Goal: Entertainment & Leisure: Consume media (video, audio)

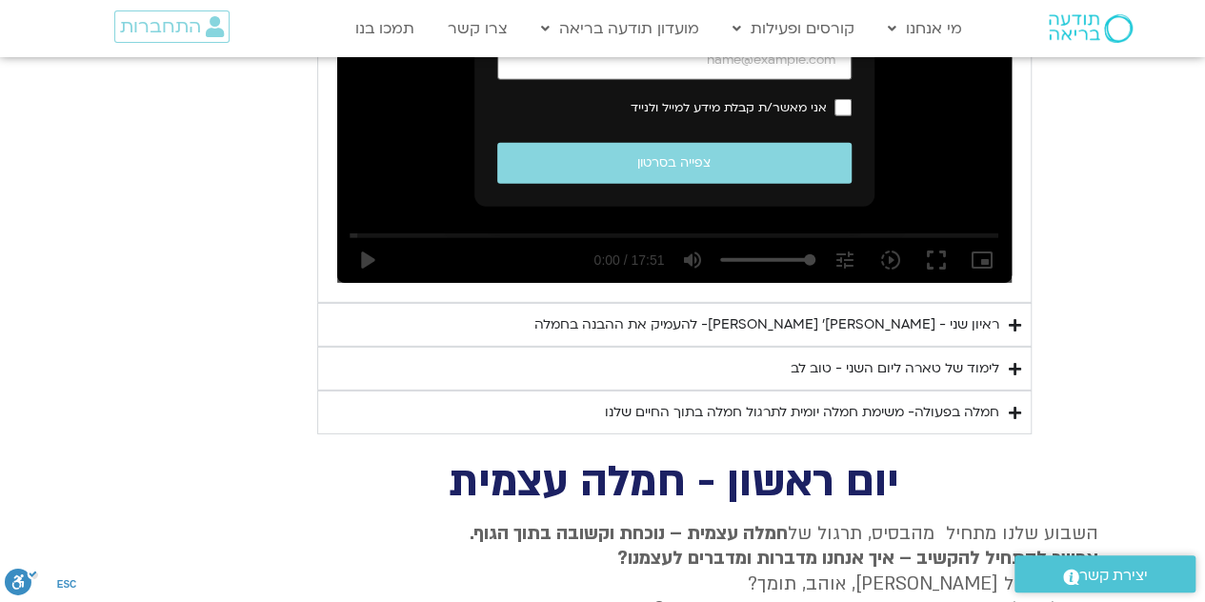
scroll to position [2769, 0]
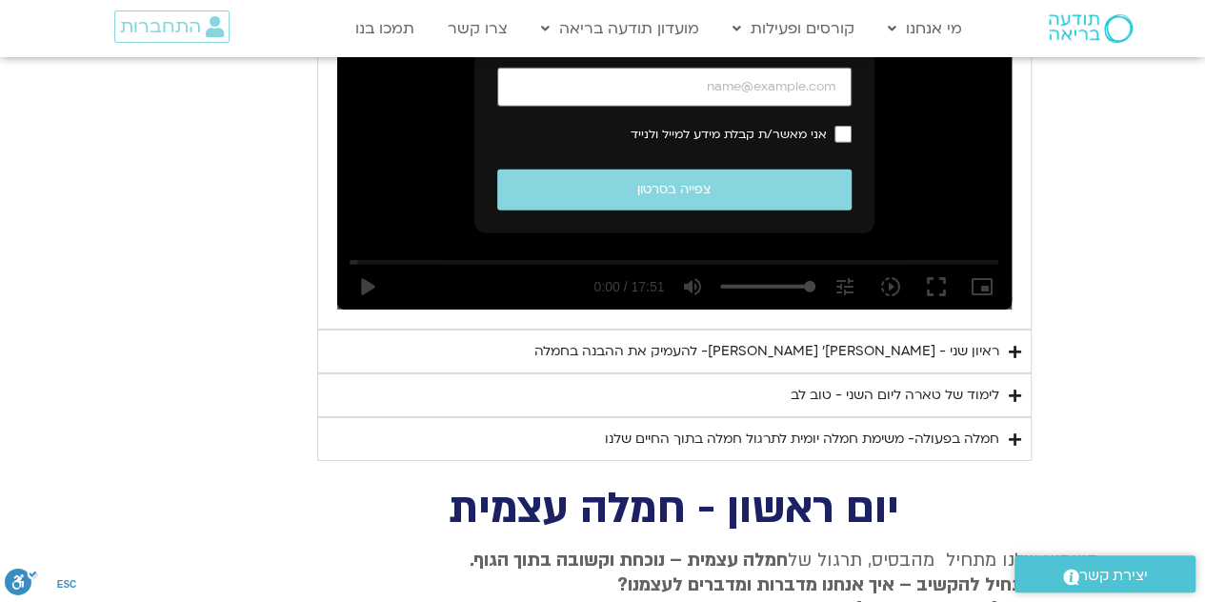
click at [955, 340] on div "ראיון שני - [PERSON_NAME]׳ [PERSON_NAME]- להעמיק את ההבנה בחמלה" at bounding box center [767, 351] width 465 height 23
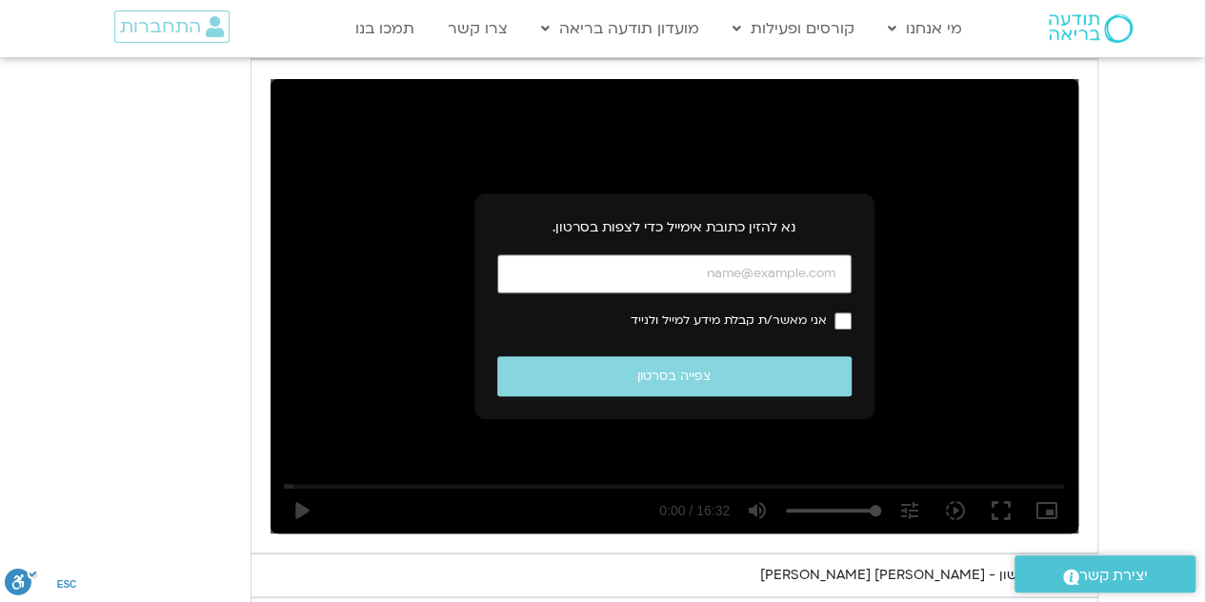
scroll to position [3949, 0]
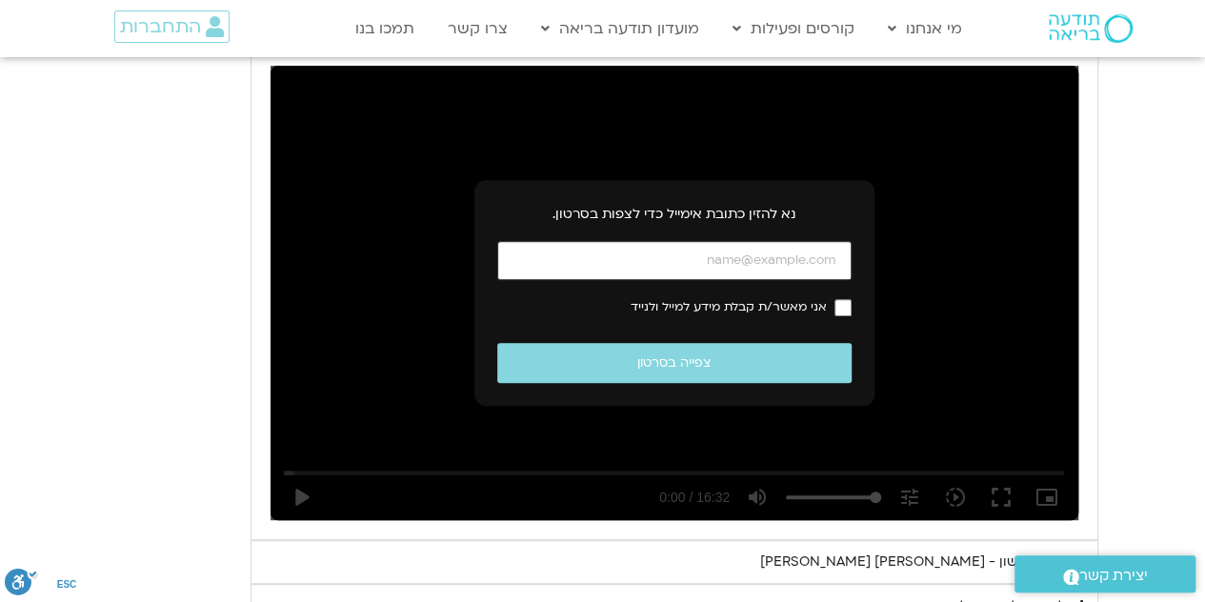
click at [821, 241] on input "כתובת אימייל" at bounding box center [674, 260] width 354 height 39
type input "daphna.weiss1@gmail.com"
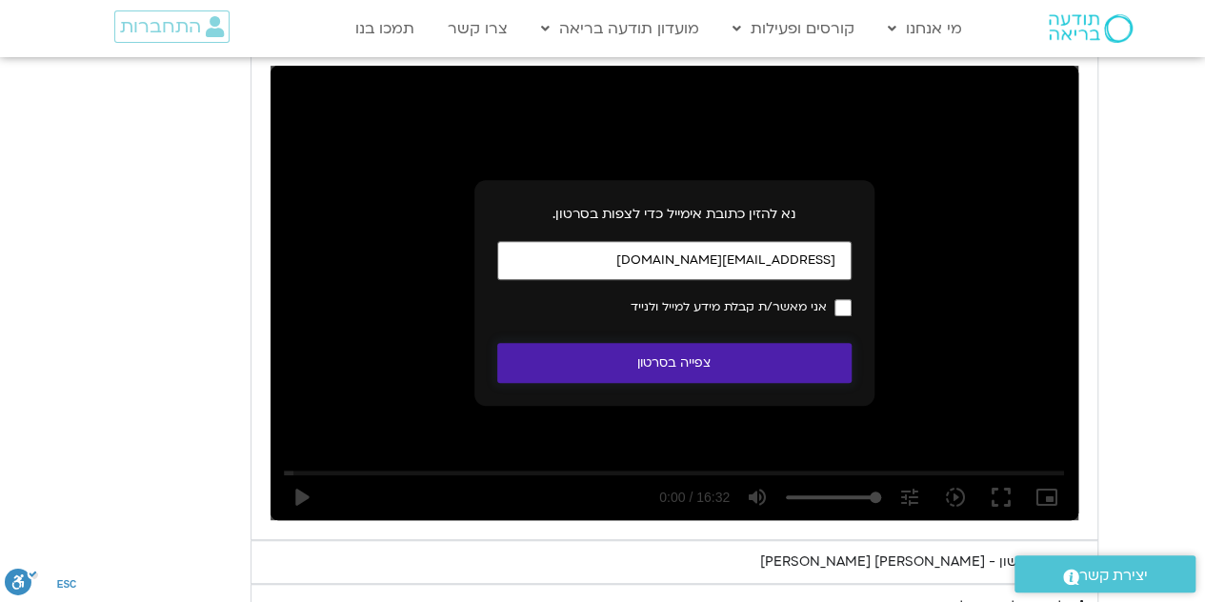
click at [706, 343] on button "צפייה בסרטון" at bounding box center [674, 363] width 354 height 41
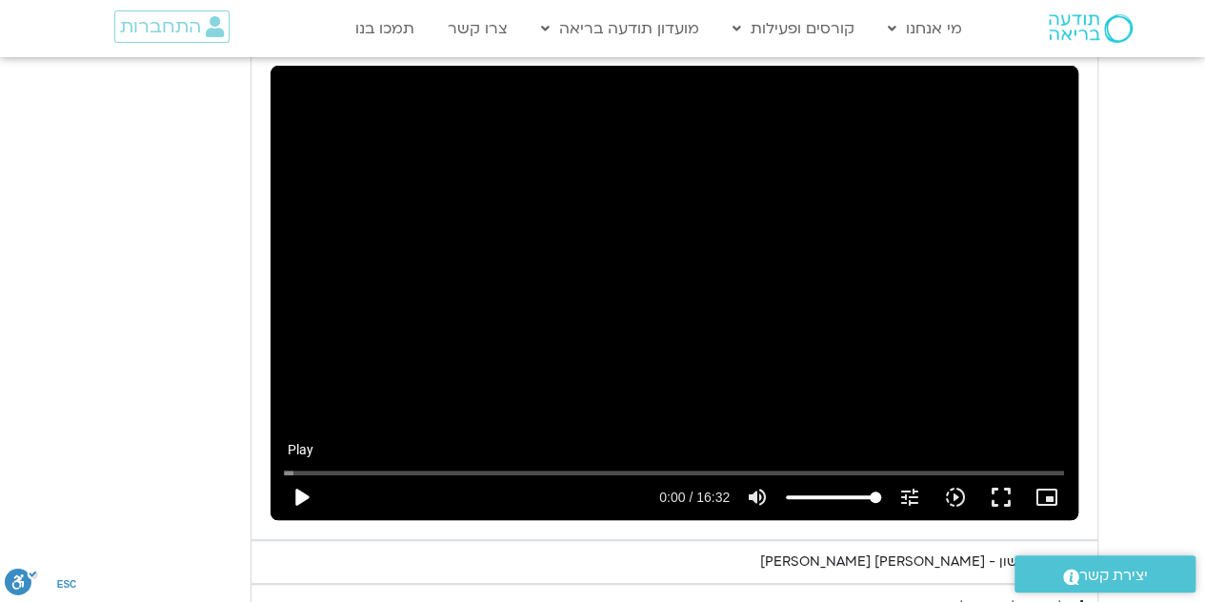
click at [288, 475] on button "play_arrow" at bounding box center [301, 498] width 46 height 46
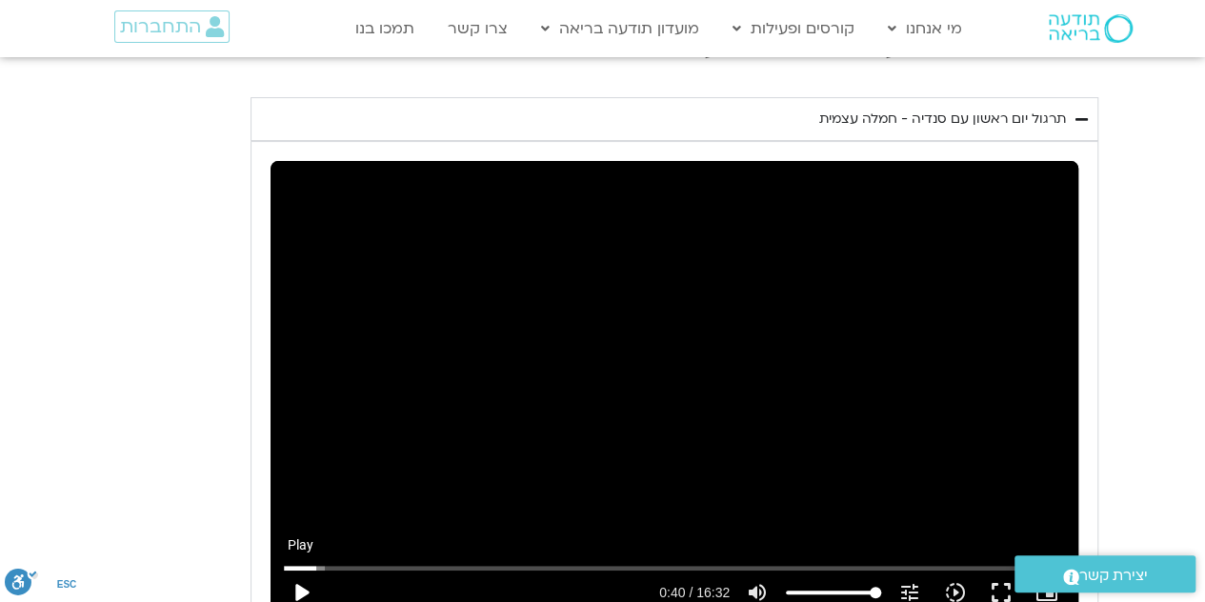
scroll to position [3764, 0]
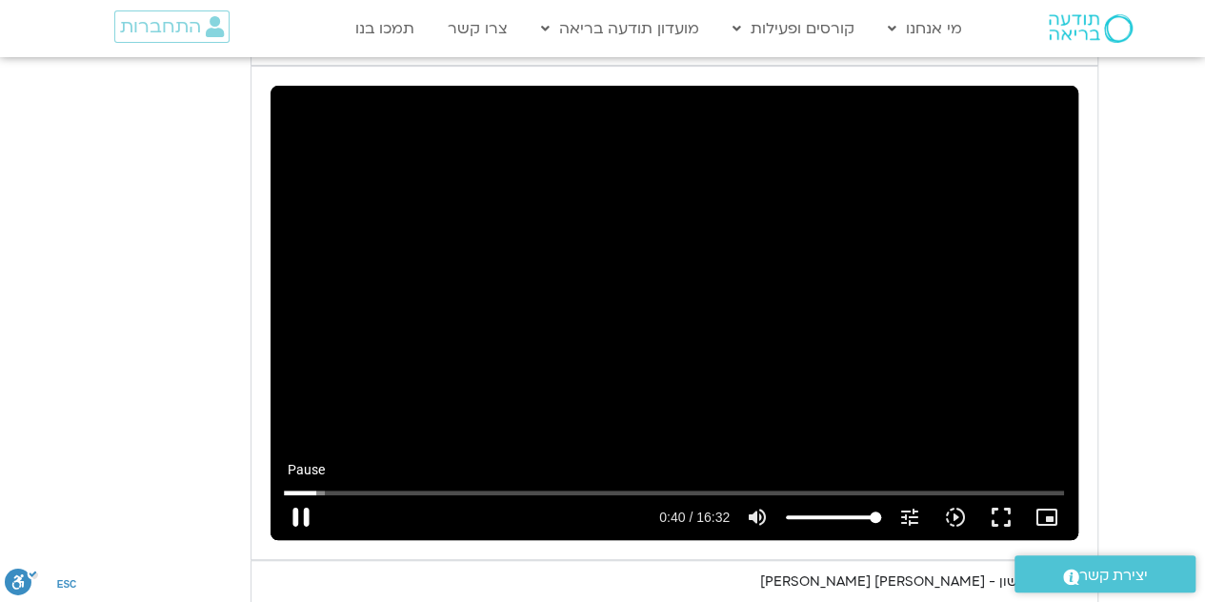
type input "41.043903"
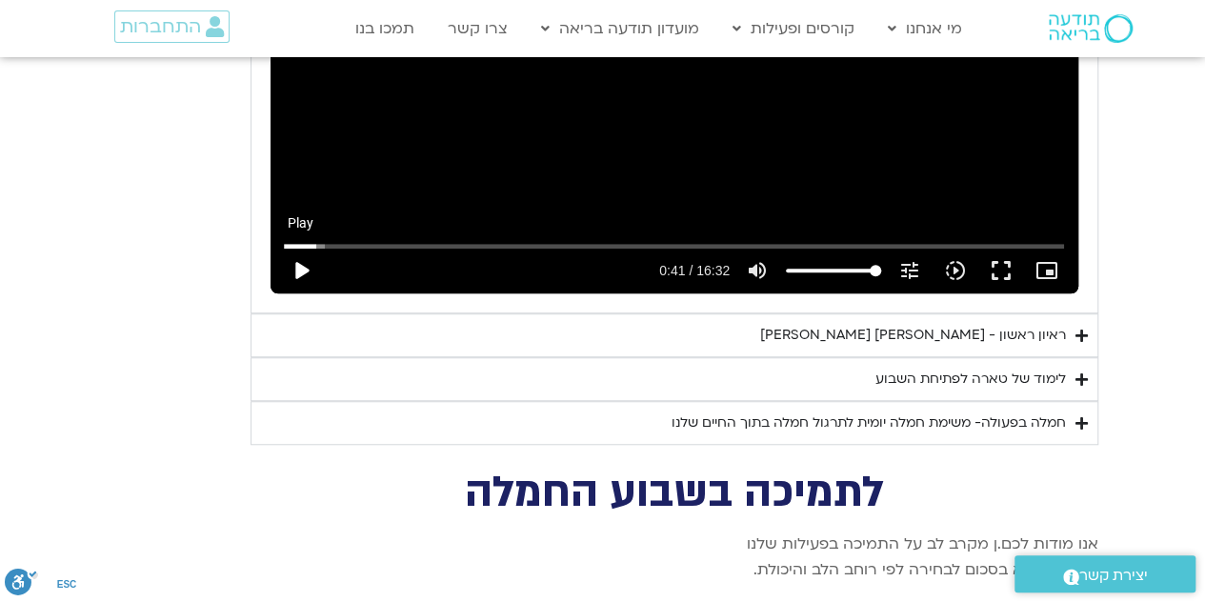
scroll to position [4191, 0]
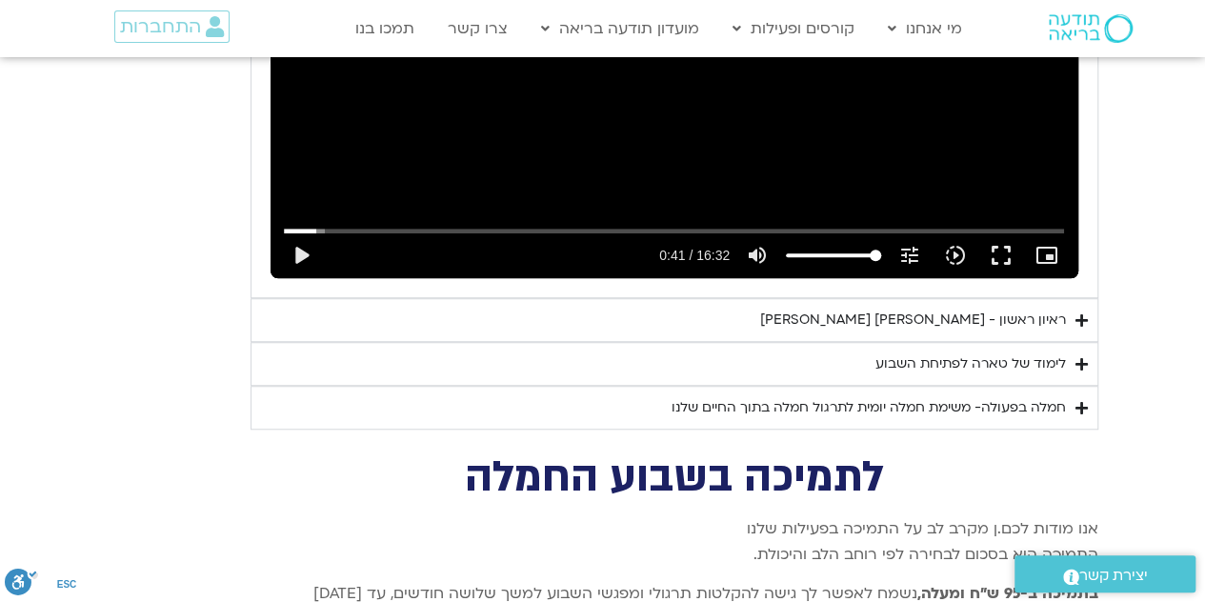
click at [987, 309] on div "ראיון ראשון - [PERSON_NAME] [PERSON_NAME]" at bounding box center [913, 320] width 306 height 23
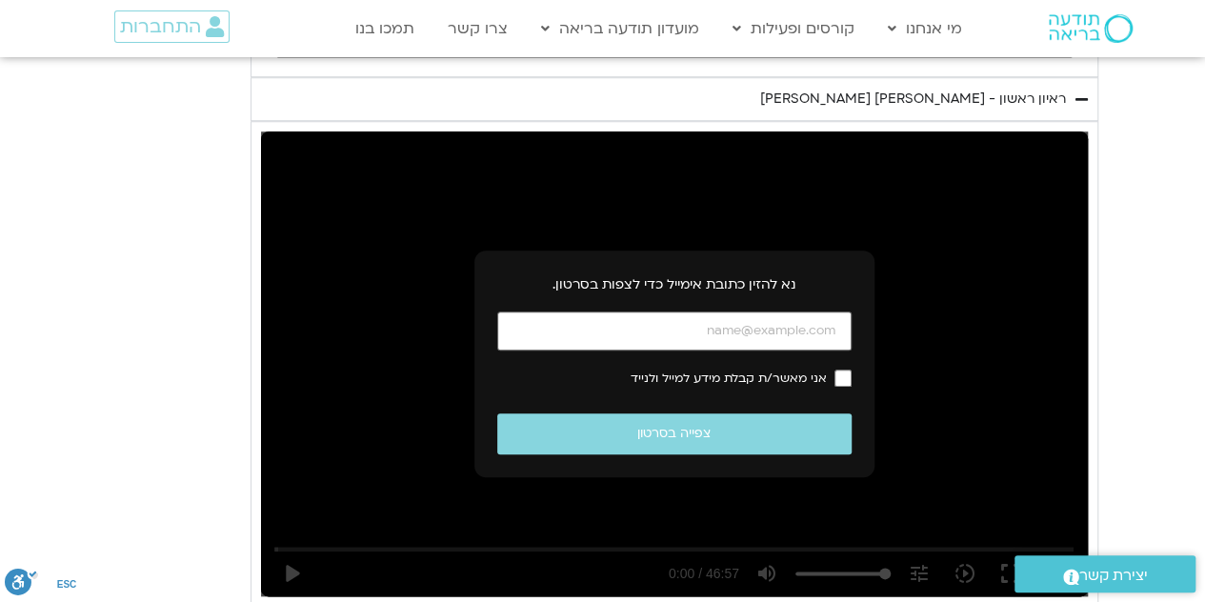
scroll to position [4419, 0]
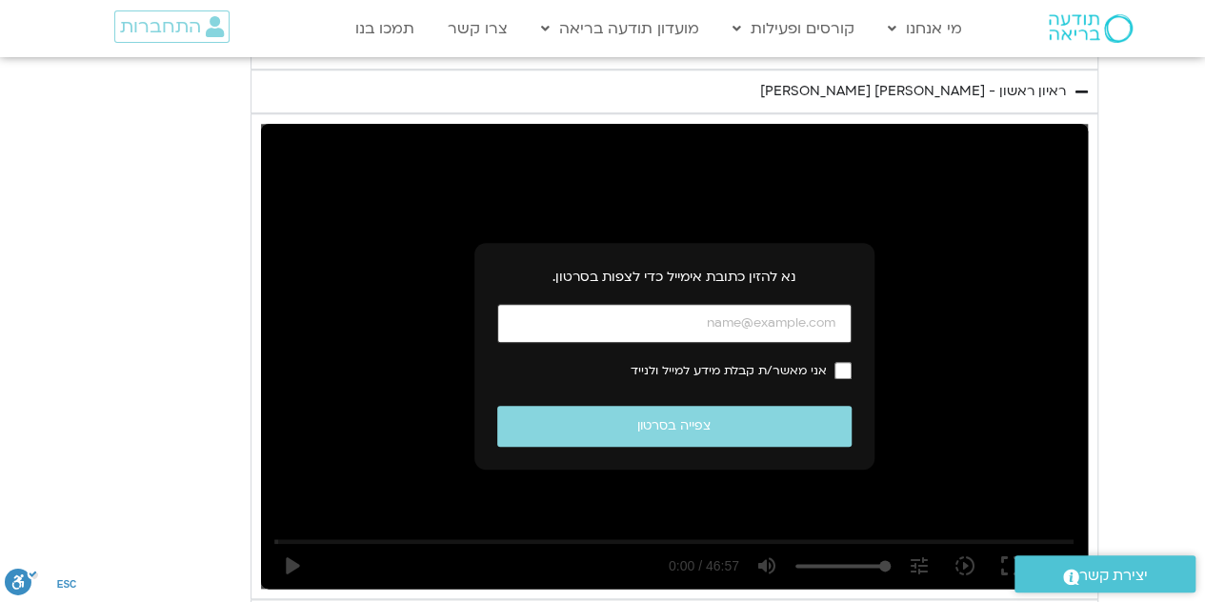
click at [823, 304] on input "כתובת אימייל" at bounding box center [674, 323] width 354 height 39
type input "daphna.weiss1@gmail.com"
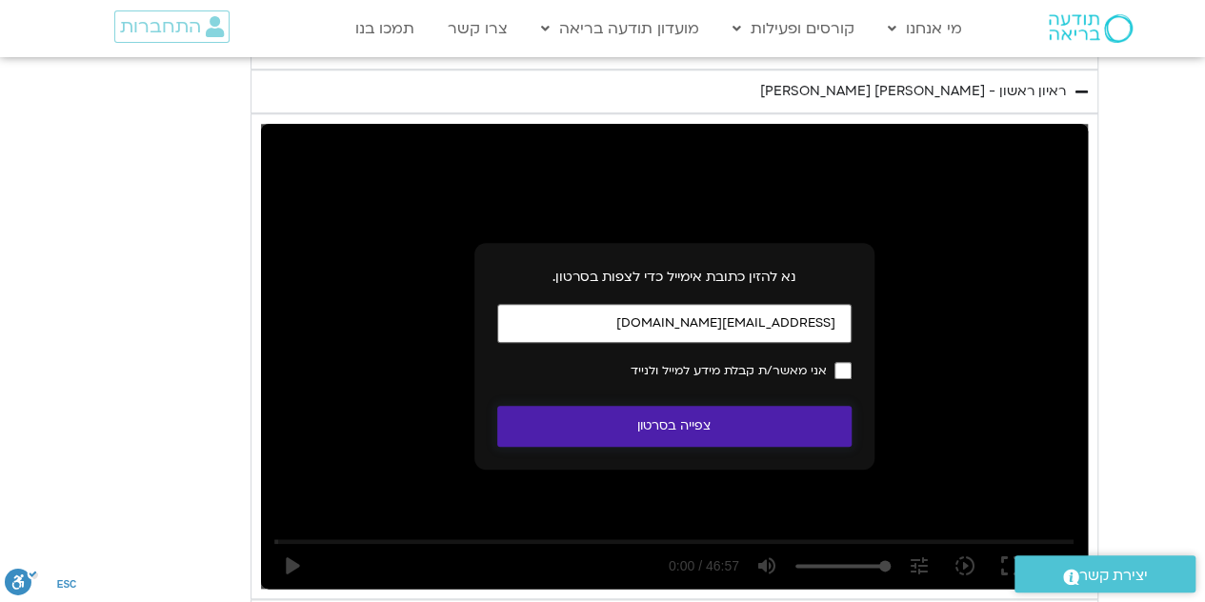
click at [752, 406] on button "צפייה בסרטון" at bounding box center [674, 426] width 354 height 41
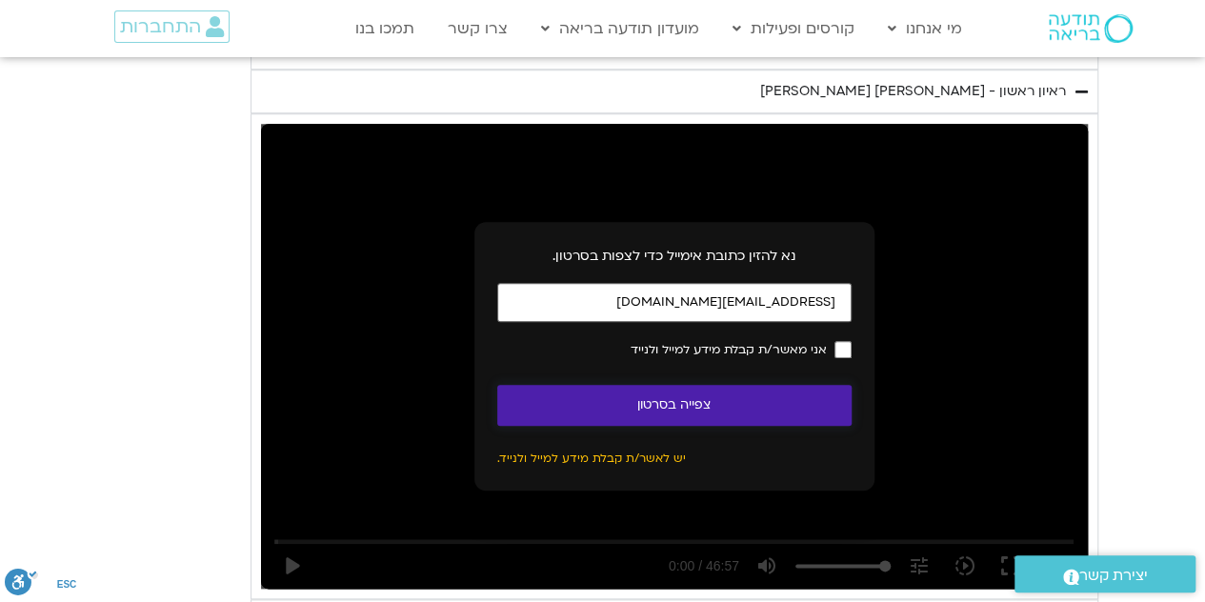
click at [692, 385] on button "צפייה בסרטון" at bounding box center [674, 405] width 354 height 41
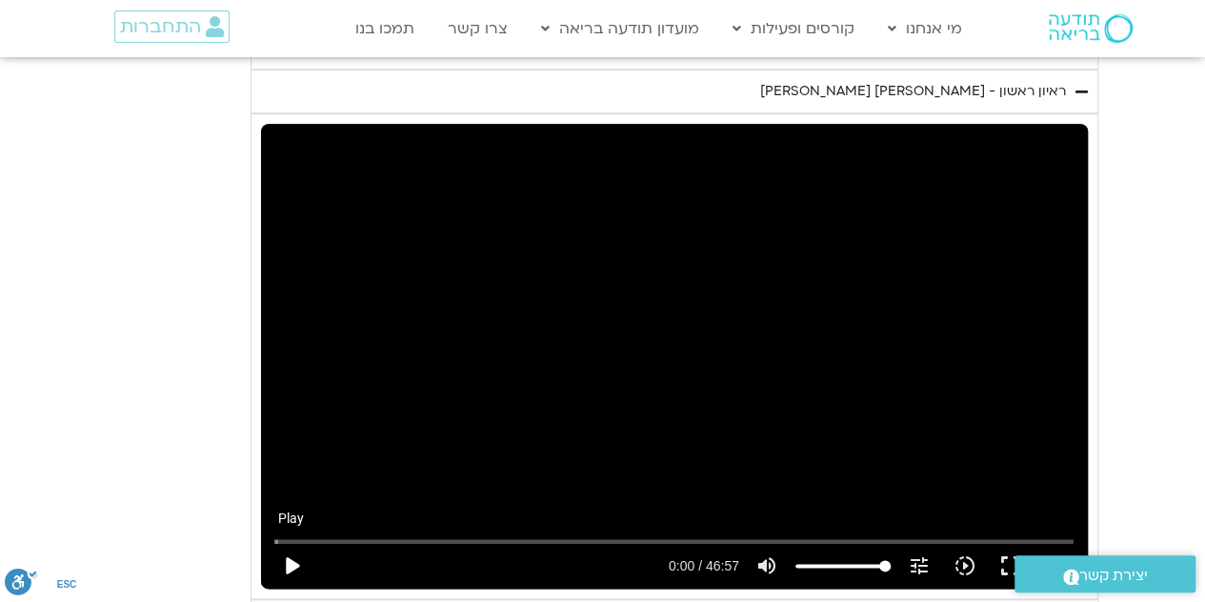
click at [308, 543] on button "play_arrow" at bounding box center [292, 566] width 46 height 46
type input "2.727145"
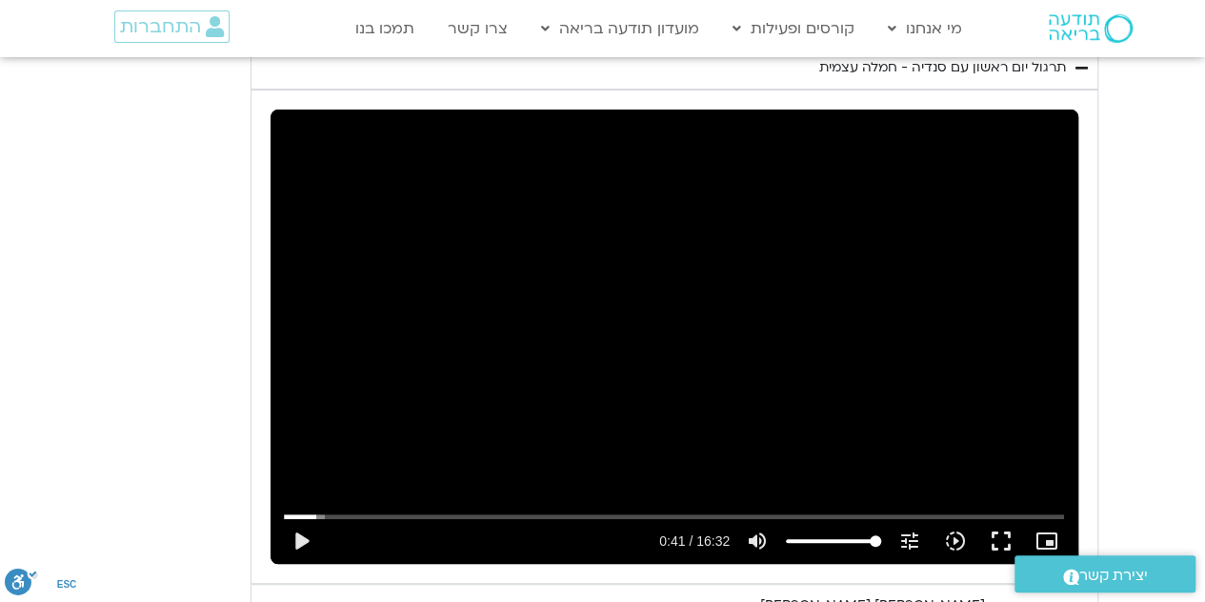
scroll to position [3933, 0]
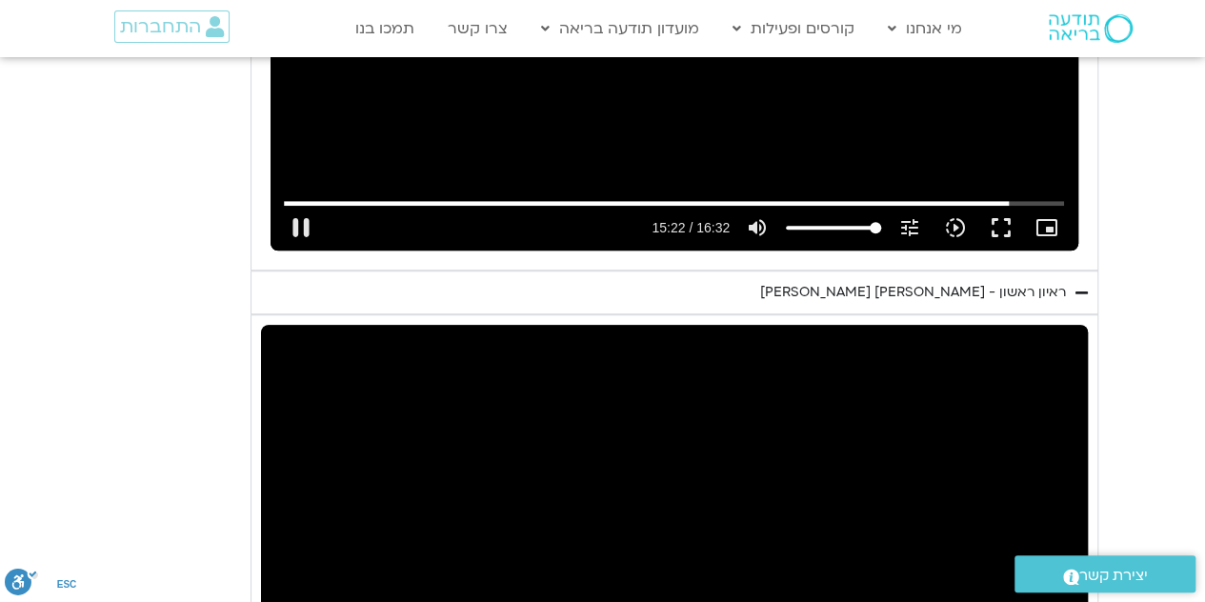
type input "885"
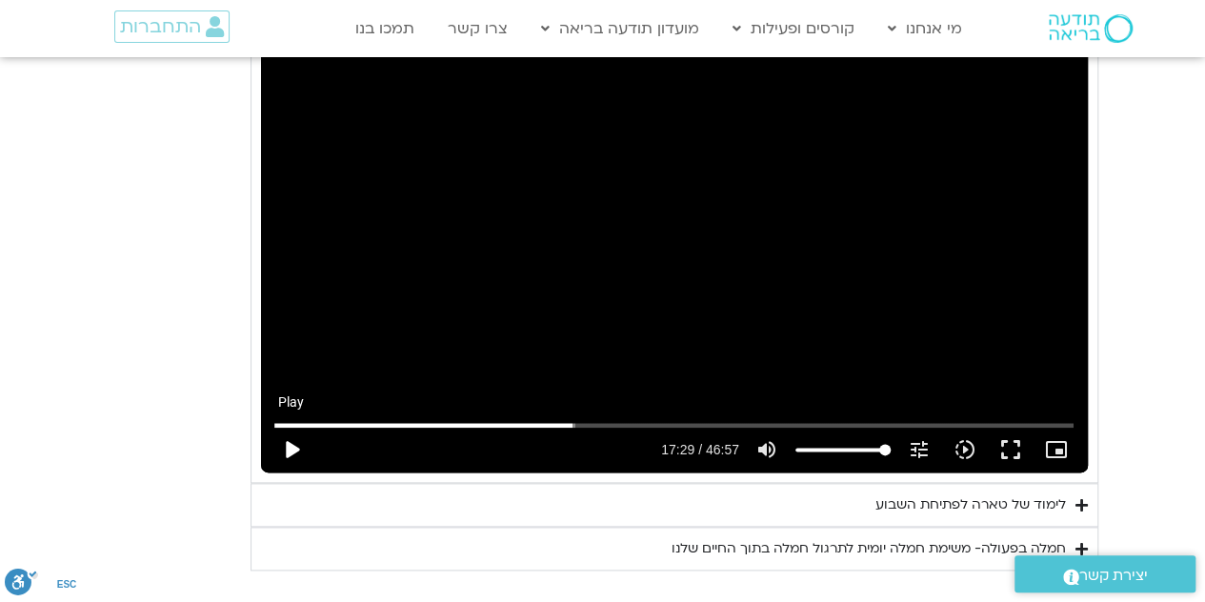
scroll to position [4537, 0]
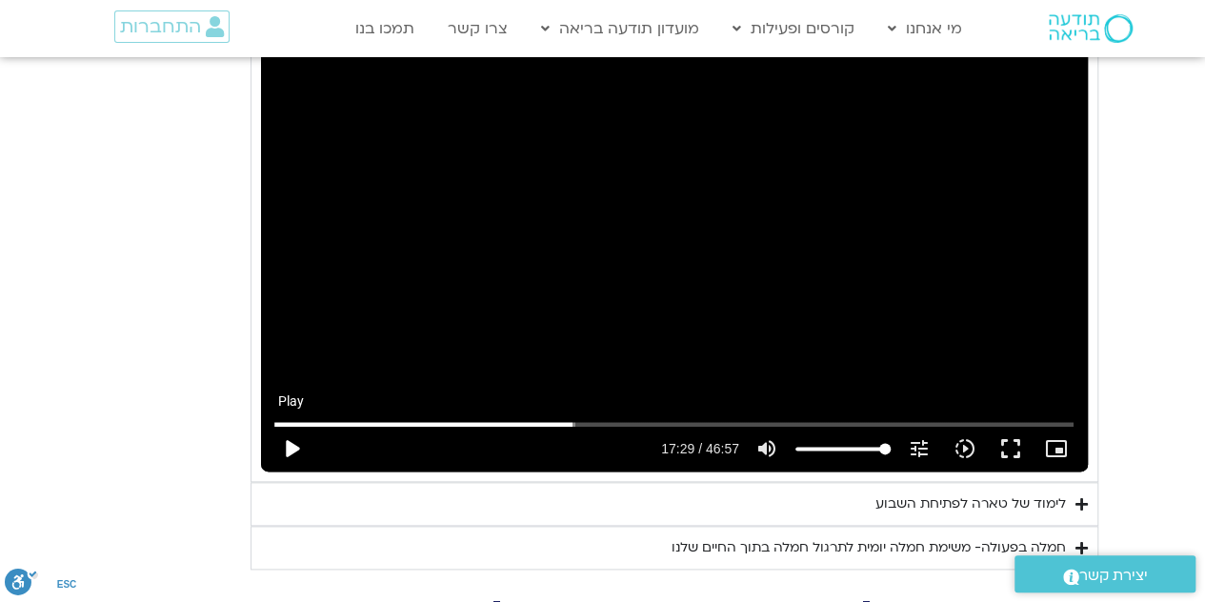
click at [291, 426] on button "play_arrow" at bounding box center [292, 449] width 46 height 46
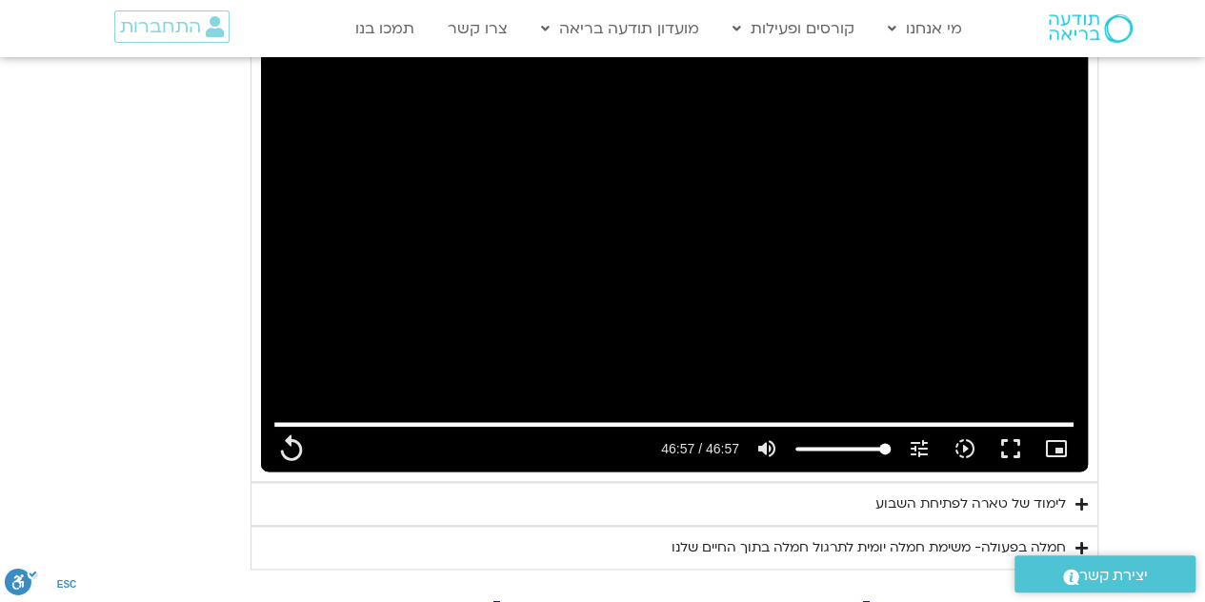
click at [964, 536] on div "חמלה בפעולה- משימת חמלה יומית לתרגול חמלה בתוך החיים שלנו" at bounding box center [869, 547] width 394 height 23
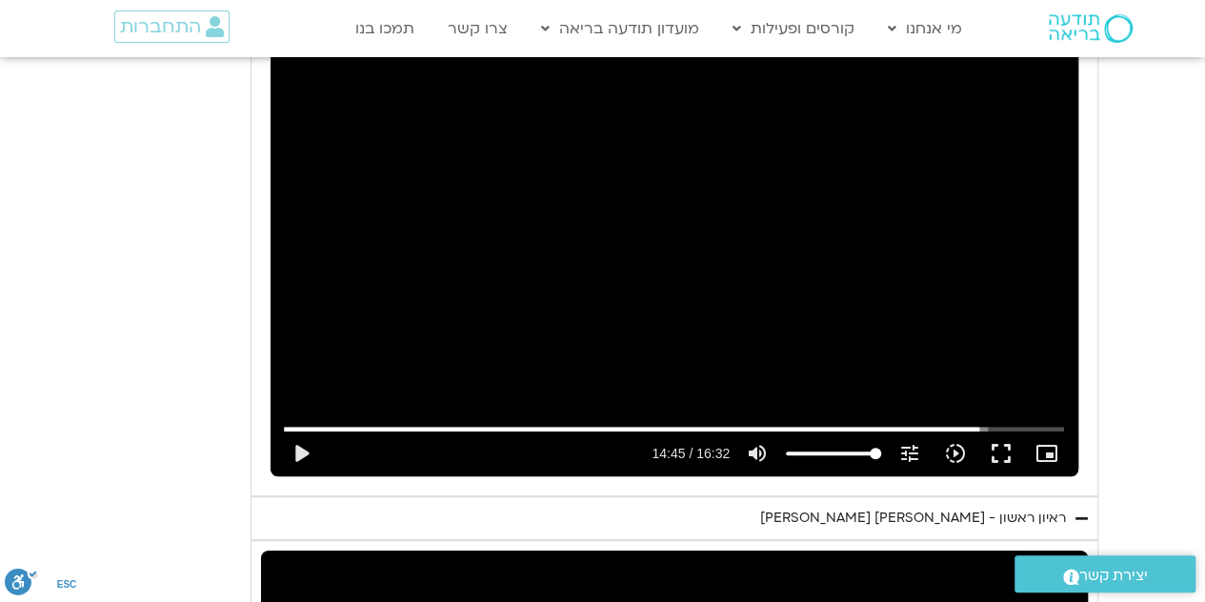
scroll to position [3992, 0]
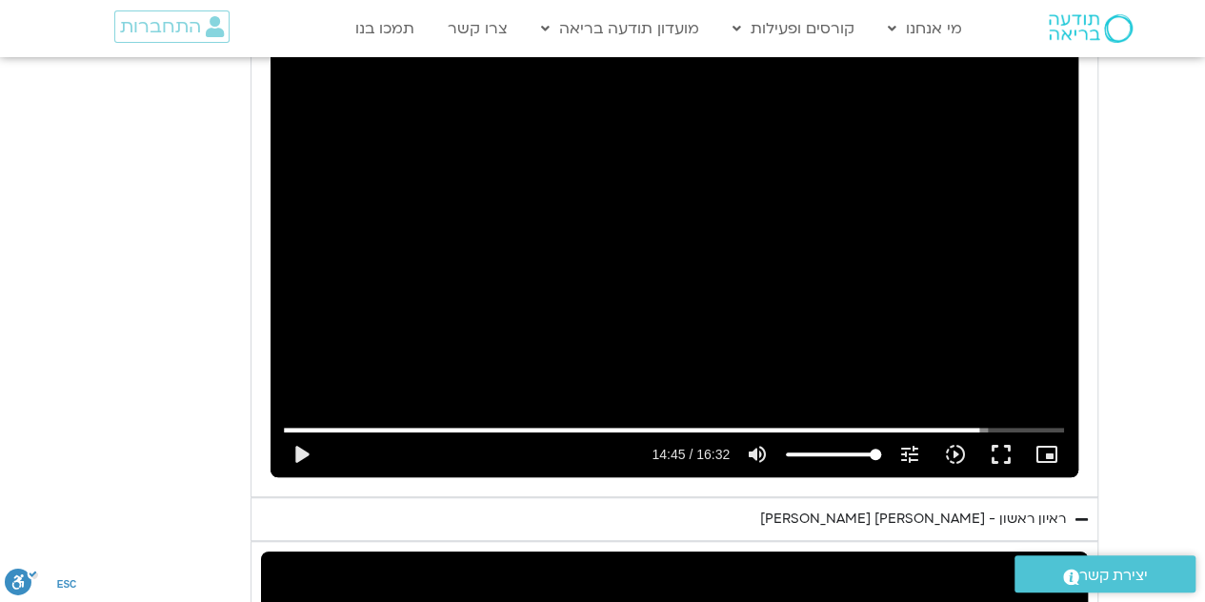
type input "2817.733333"
type input "1"
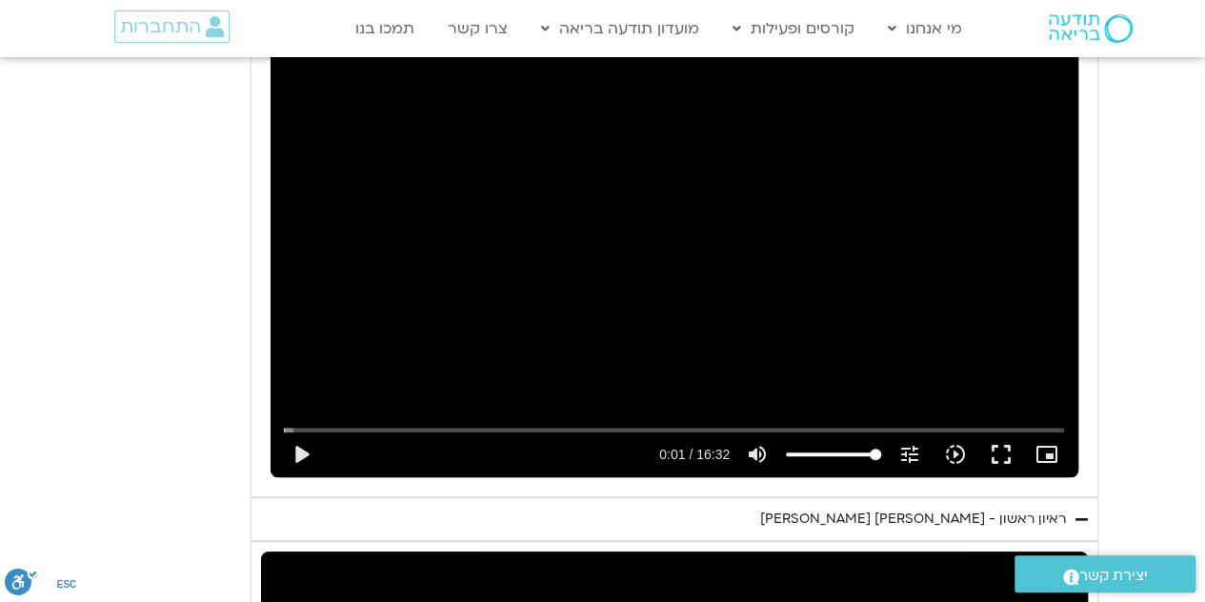
type input "2817.733333"
click at [284, 432] on button "play_arrow" at bounding box center [301, 455] width 46 height 46
type input "1.02"
type input "2817.733333"
type input "1.126074"
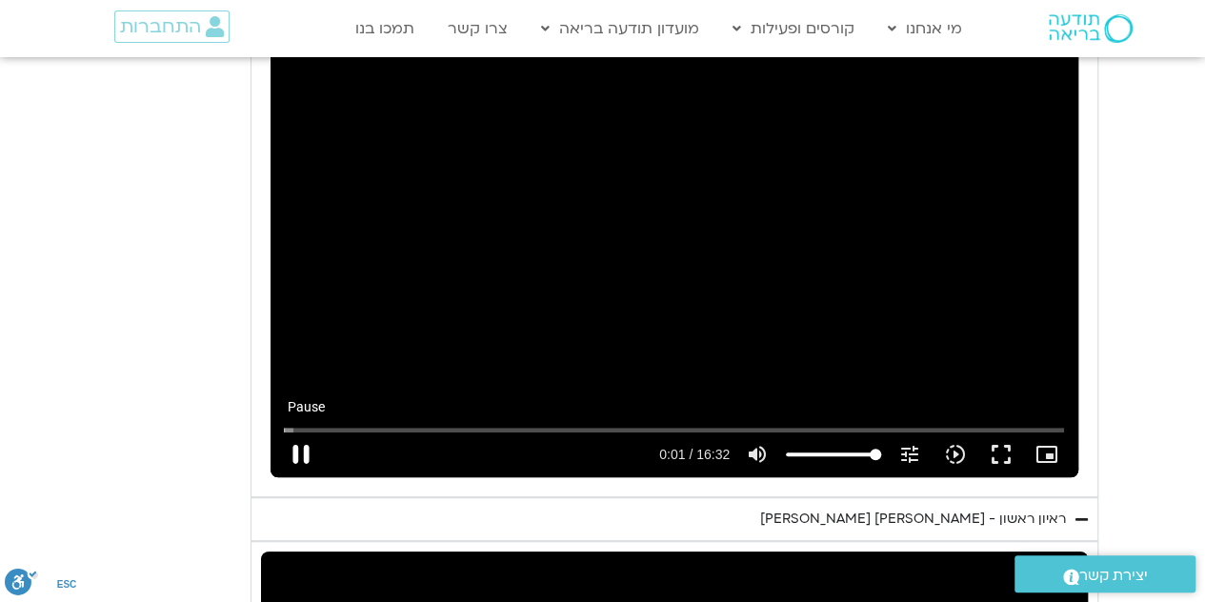
type input "2817.733333"
type input "1.254946"
type input "2817.733333"
type input "1.383616"
type input "2817.733333"
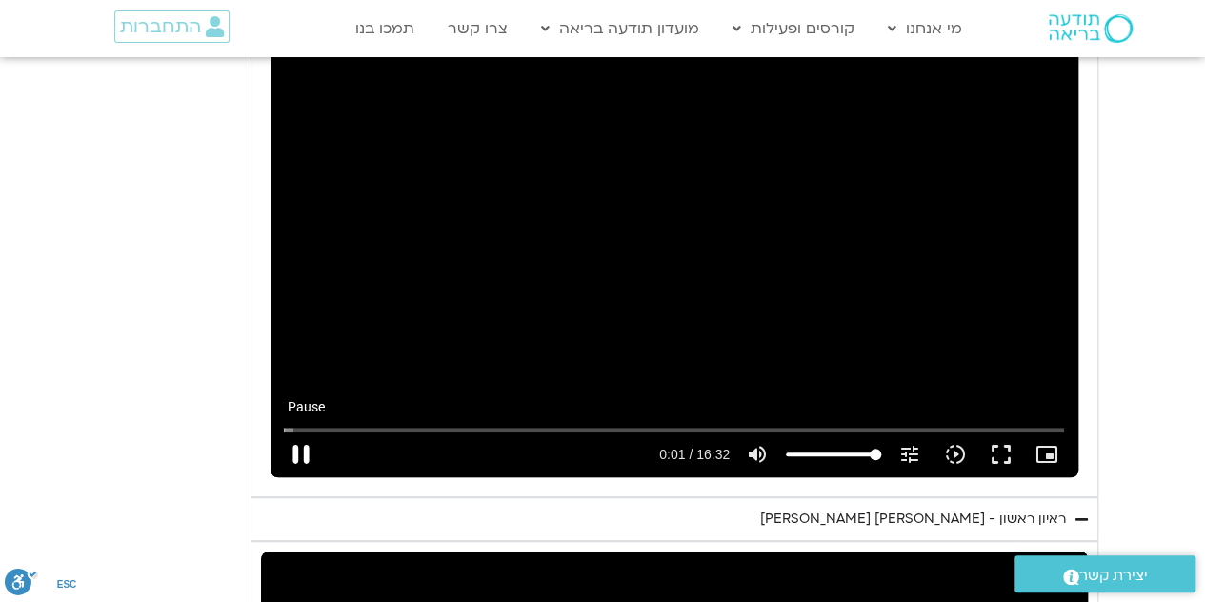
type input "1.508554"
type input "2817.733333"
type input "1.648733"
type input "2817.733333"
type input "1.780342"
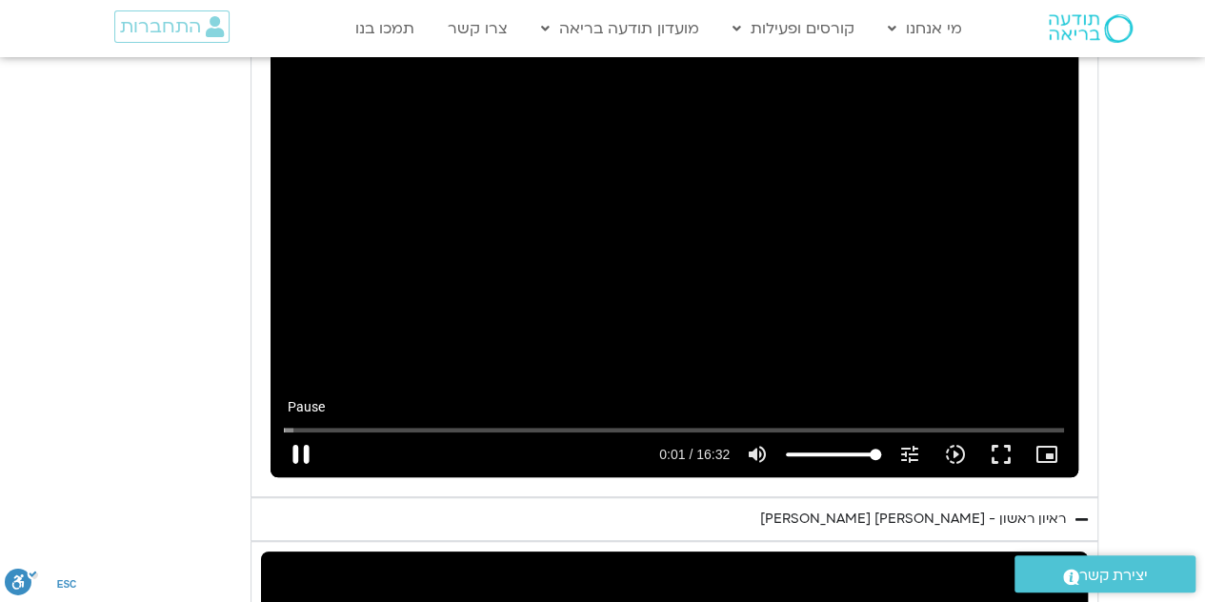
type input "2817.733333"
type input "1.908845"
type input "2817.733333"
type input "2.037066"
type input "2817.733333"
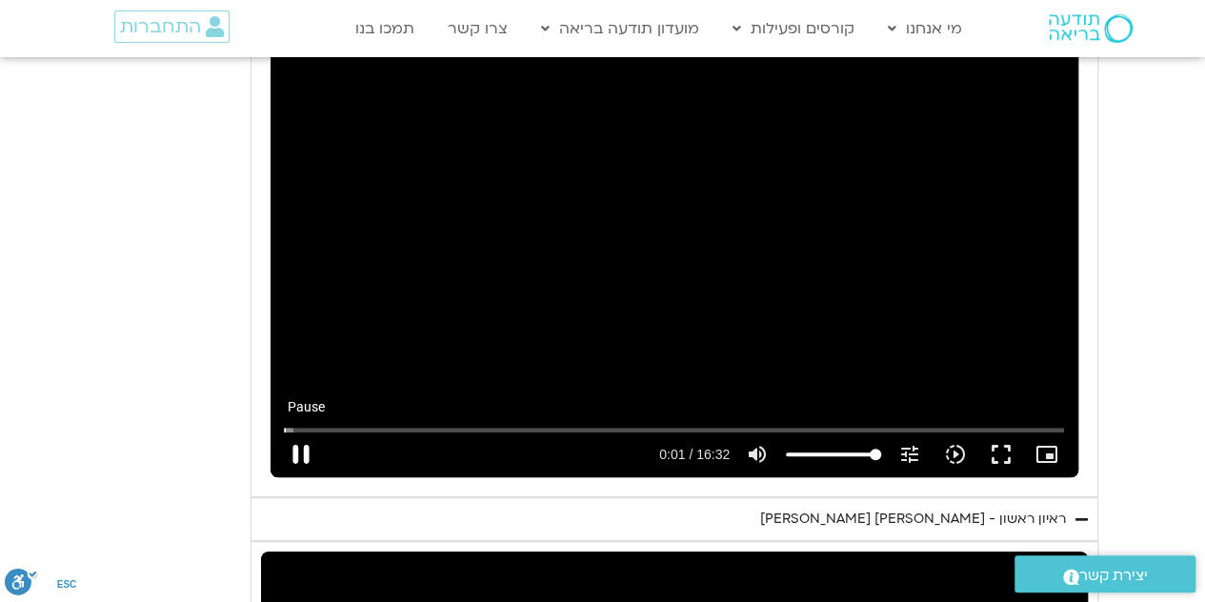
type input "2.170307"
type input "2817.733333"
type input "2.303966"
type input "2817.733333"
type input "2.434962"
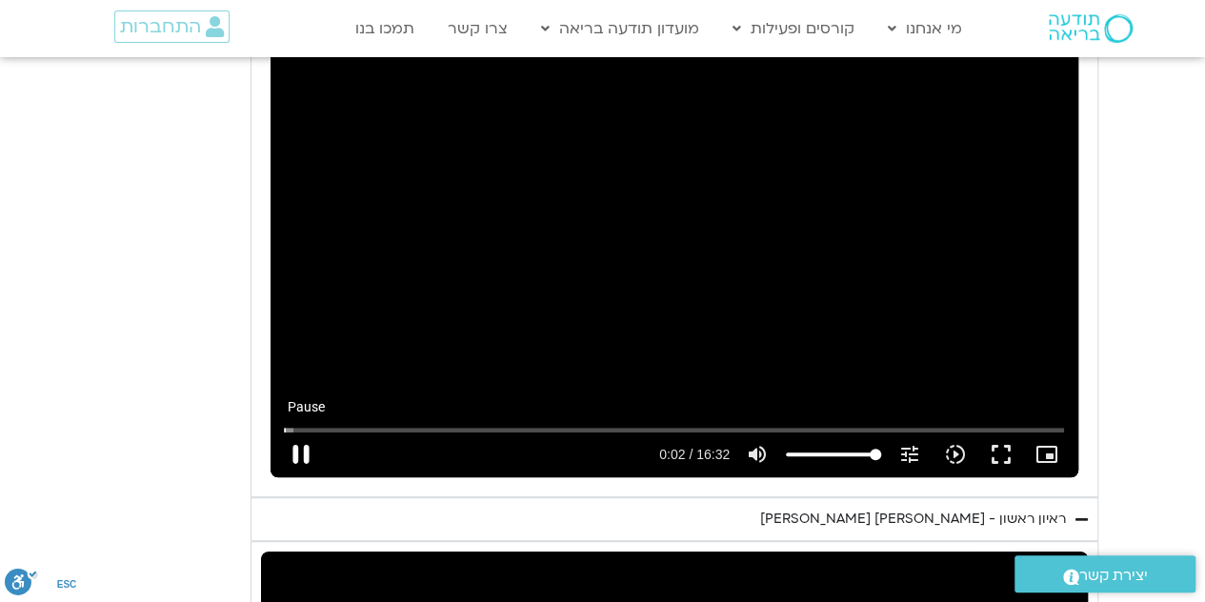
type input "2817.733333"
type input "2.567804"
type input "2817.733333"
type input "2.701038"
type input "2817.733333"
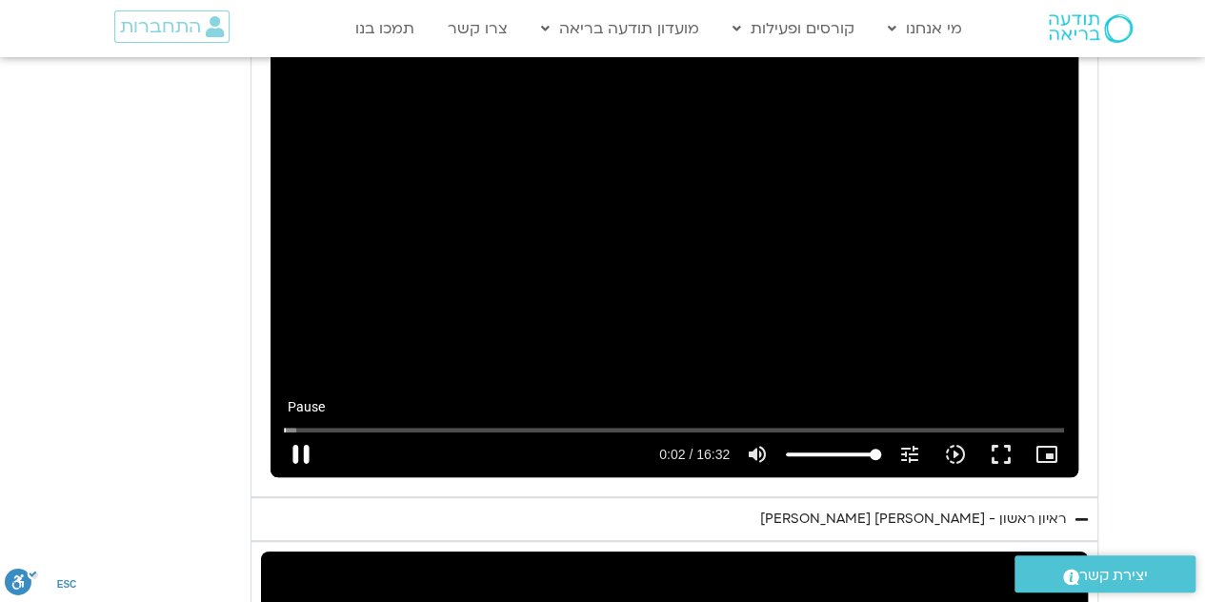
type input "2.834276"
type input "2817.733333"
type input "2.968028"
type input "2817.733333"
type input "3.10203"
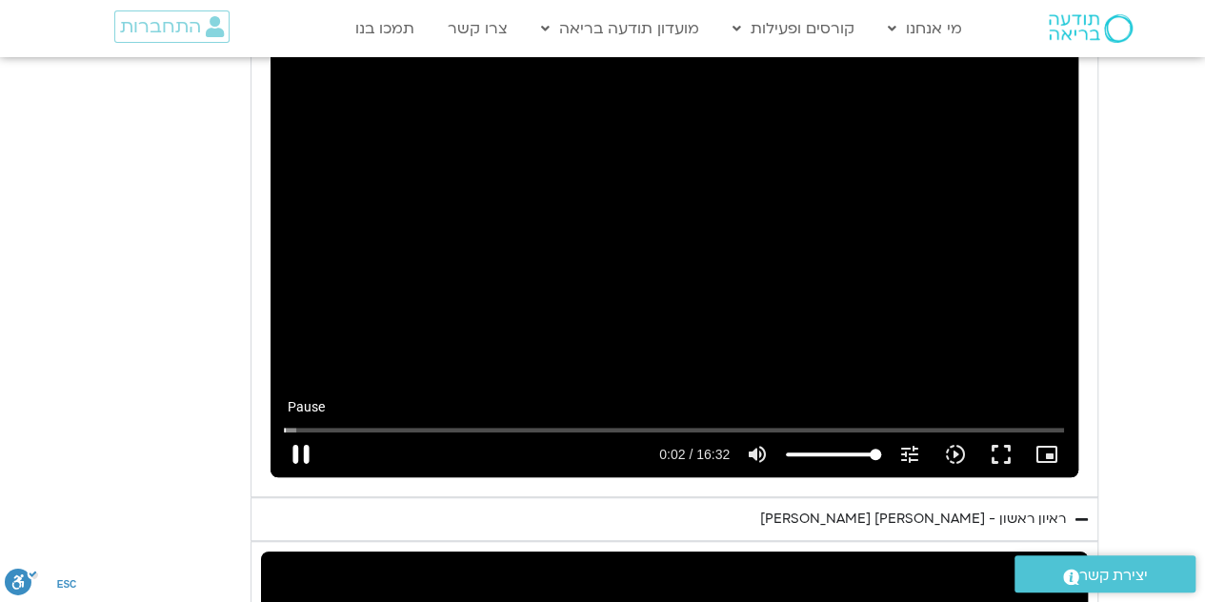
type input "2817.733333"
type input "3.230641"
type input "2817.733333"
type input "3.361079"
type input "2817.733333"
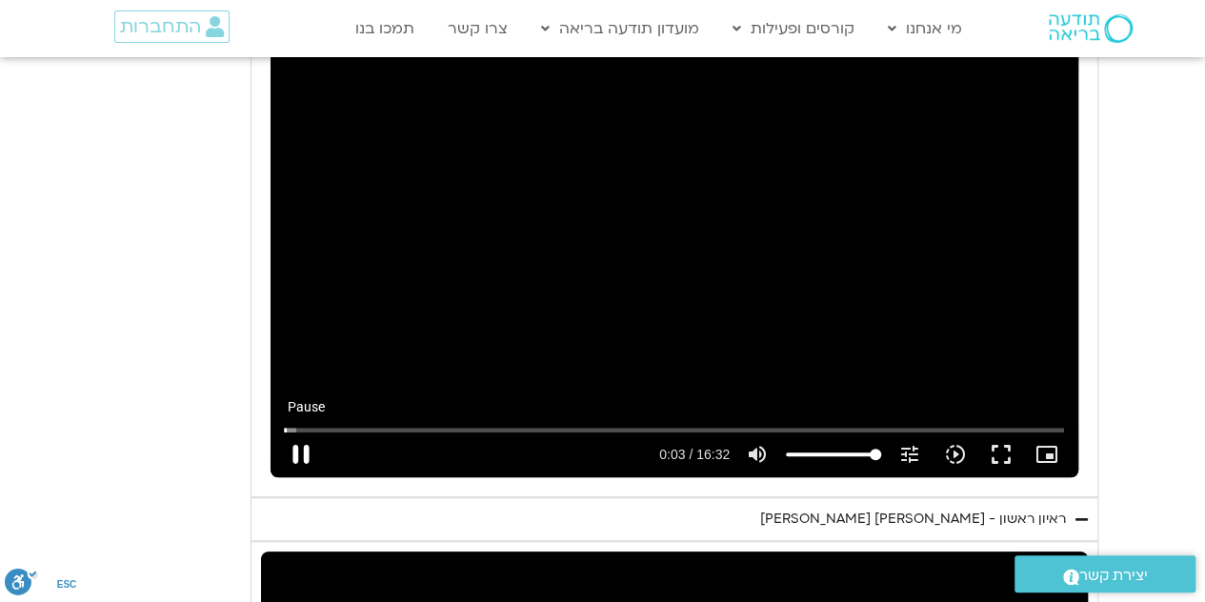
type input "3.486415"
type input "2817.733333"
type input "3.616959"
type input "2817.733333"
type input "3.765188"
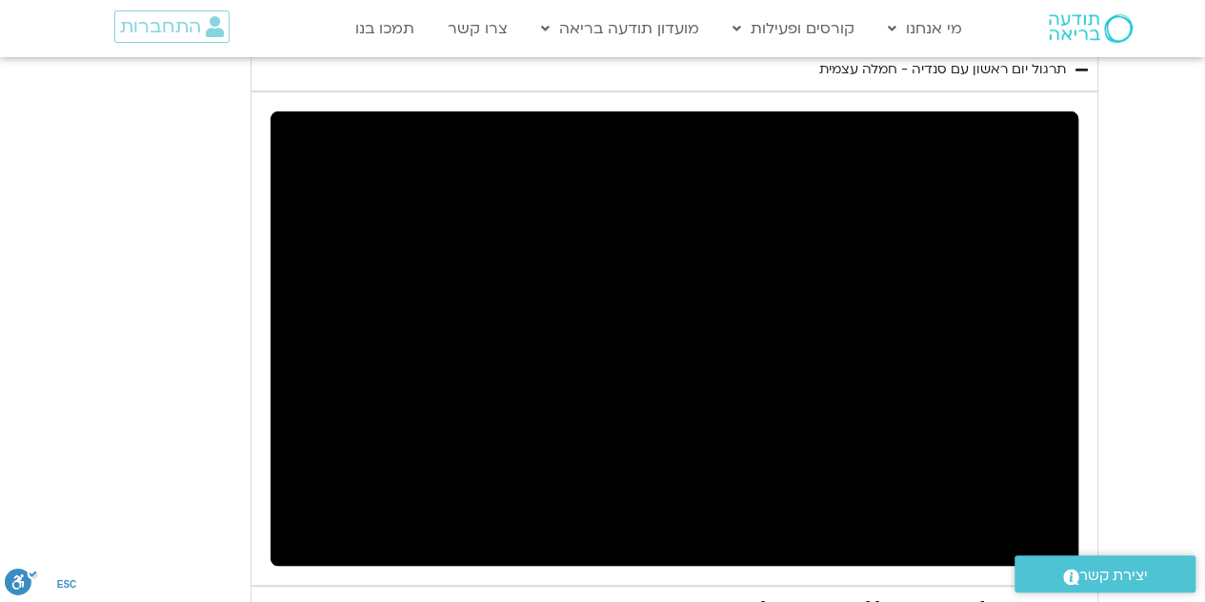
scroll to position [3910, 0]
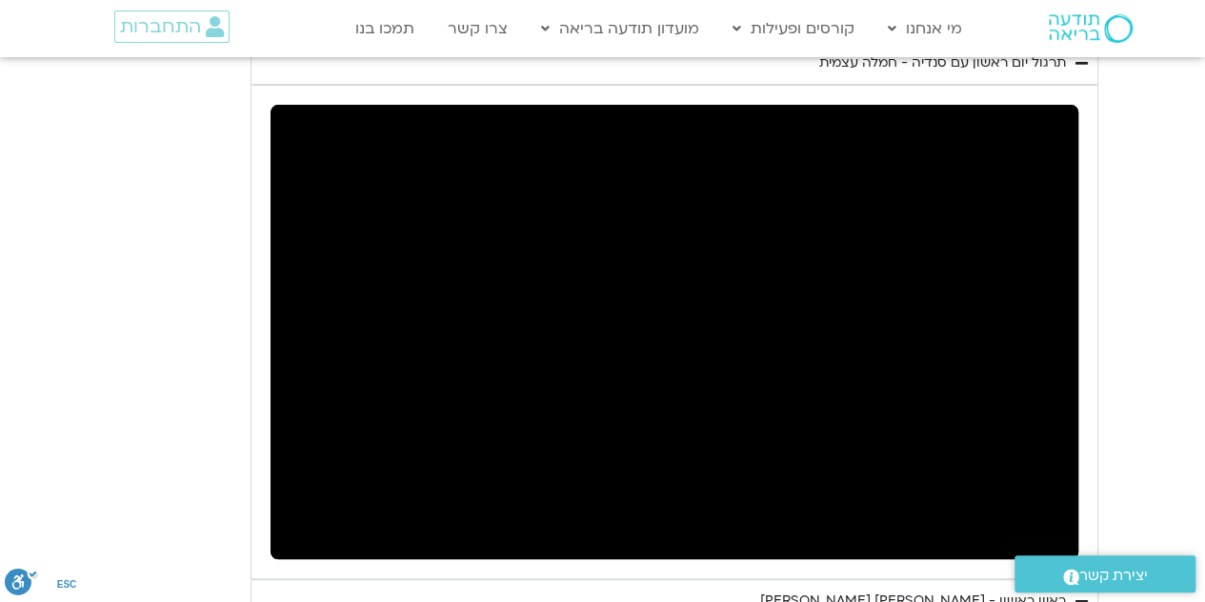
type input "2817.733333"
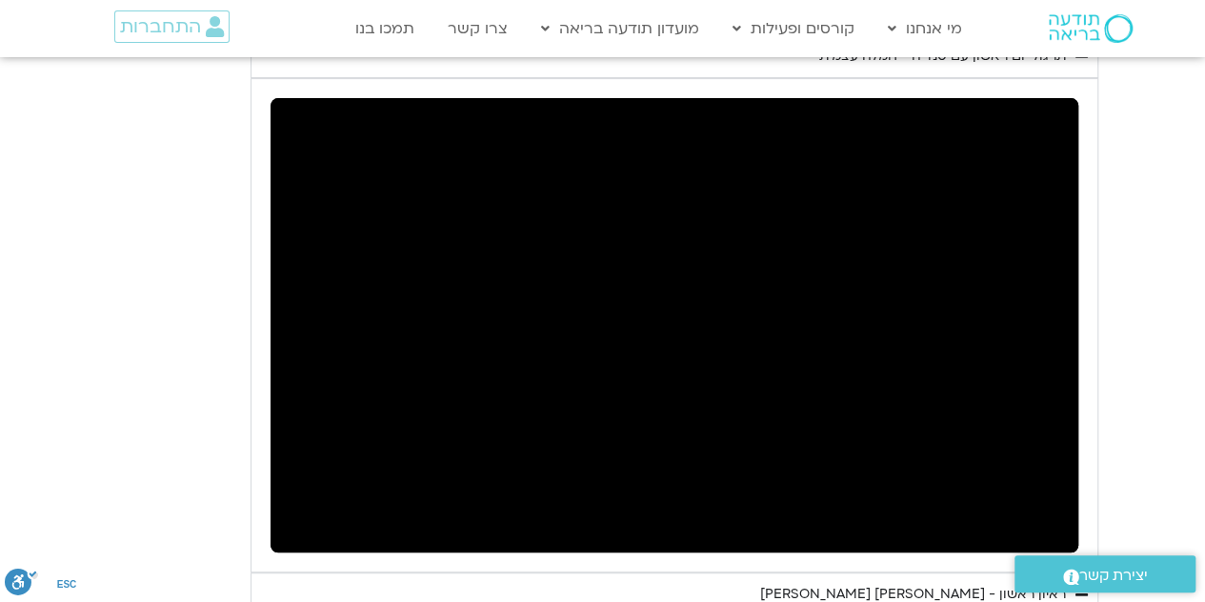
type input "966.854792"
type input "2817.733333"
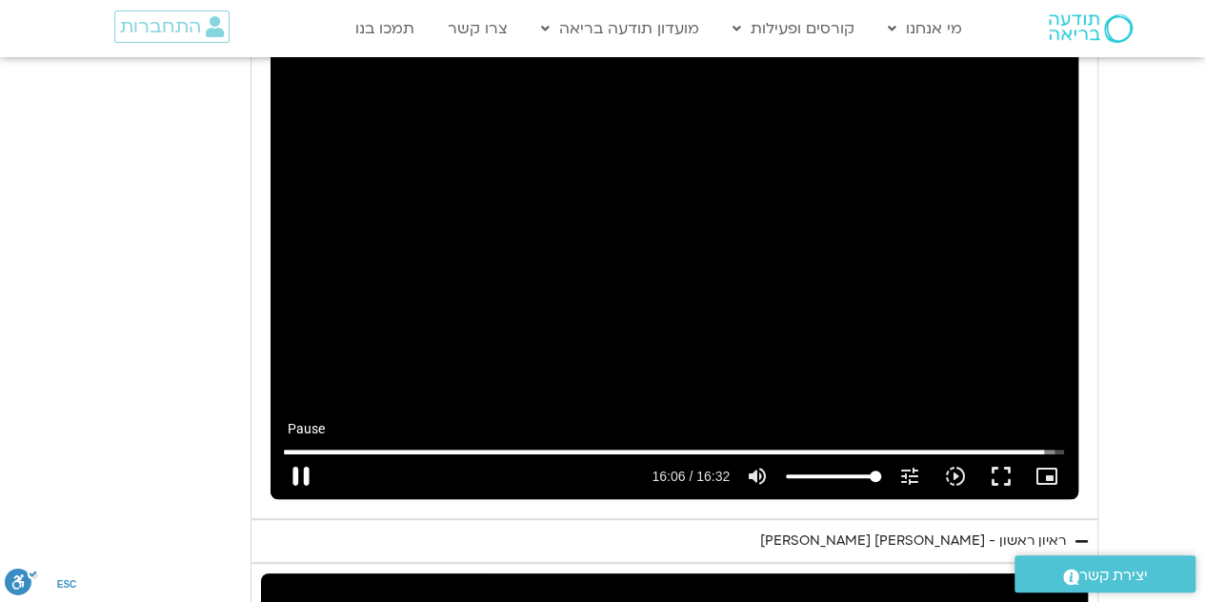
type input "967.001192"
type input "2817.733333"
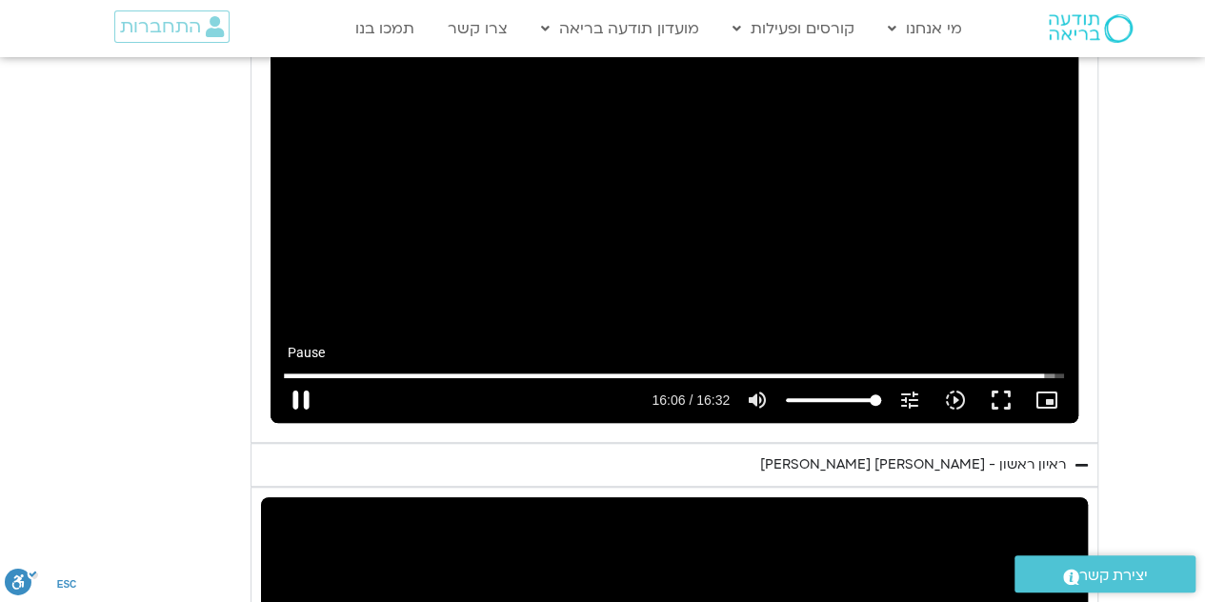
type input "967.136426"
type input "2817.733333"
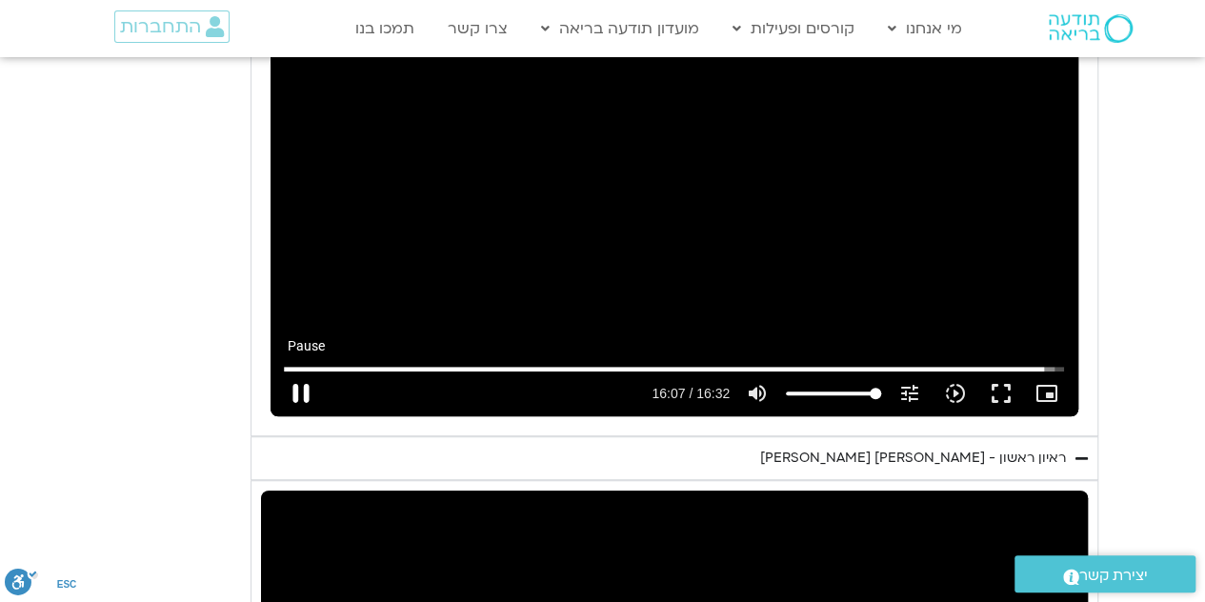
type input "967.265497"
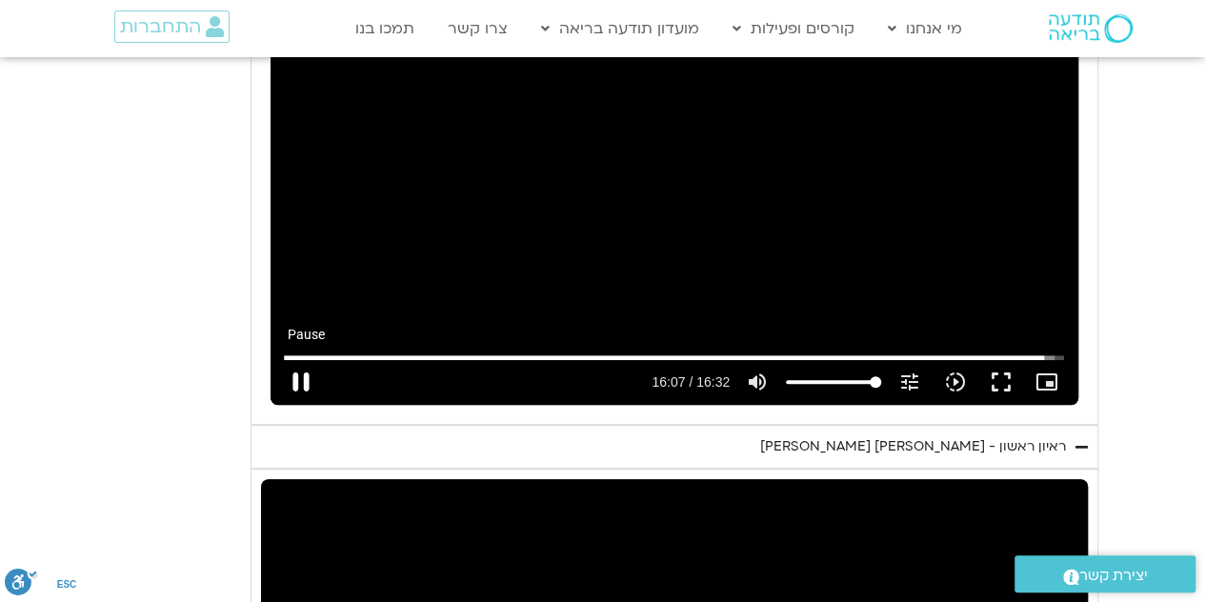
type input "2817.733333"
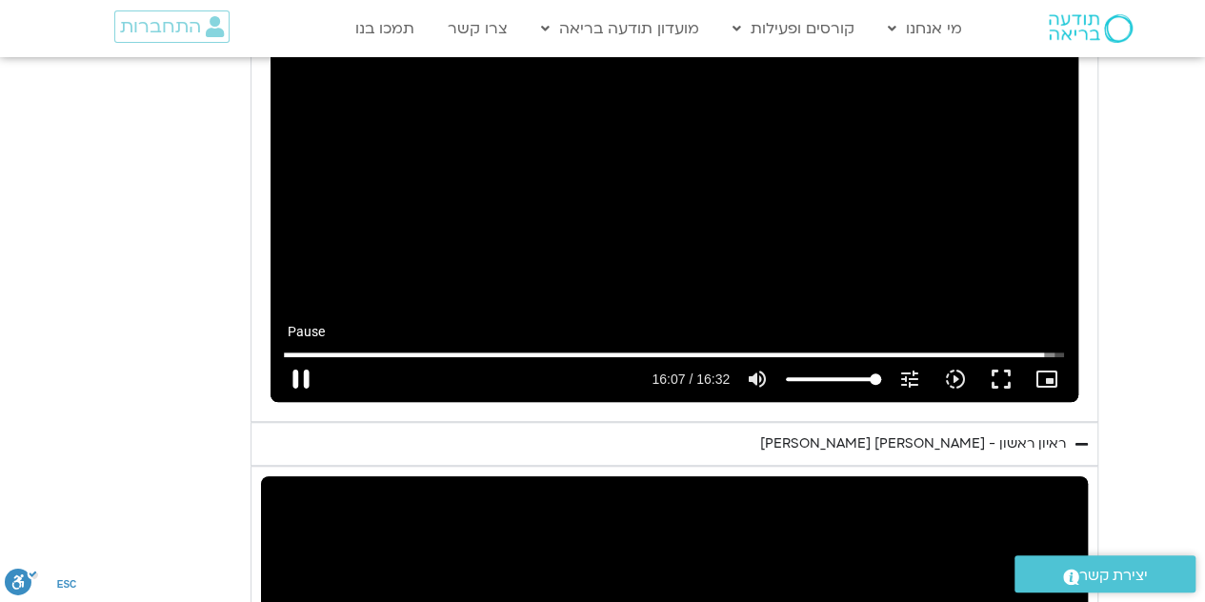
type input "967.335733"
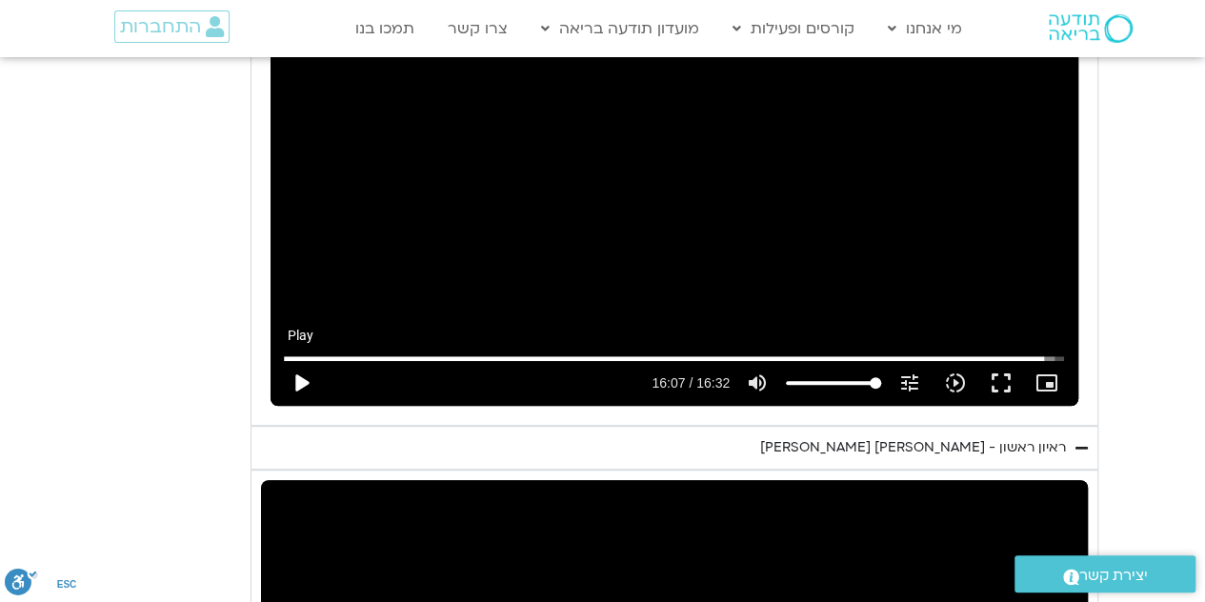
type input "2817.733333"
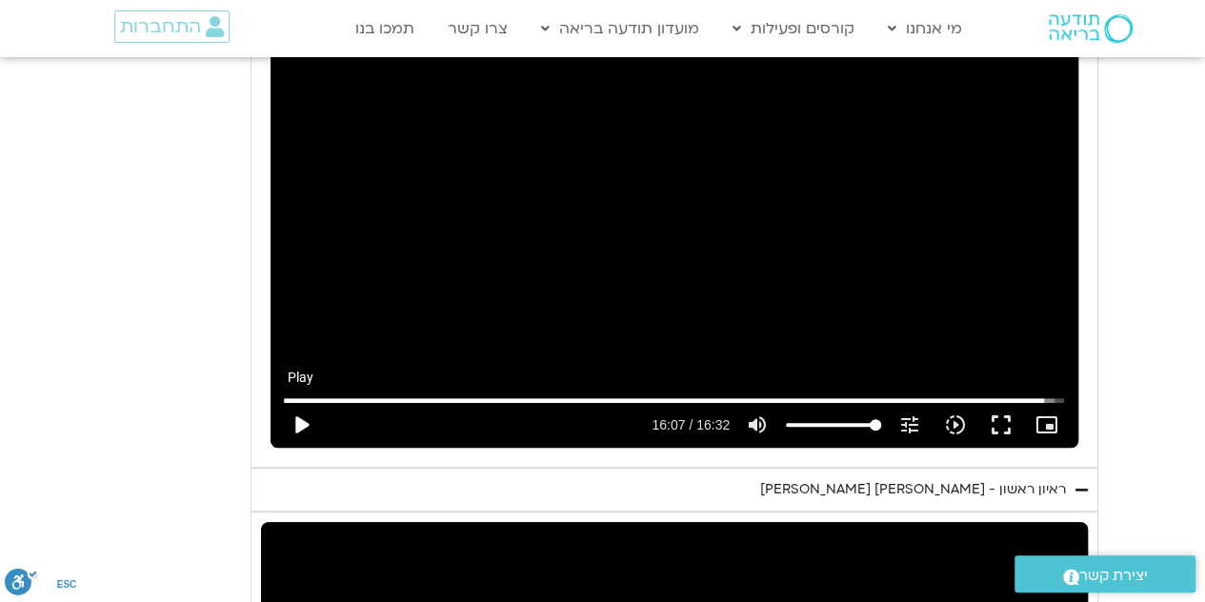
type input "967.414509"
type input "2817.733333"
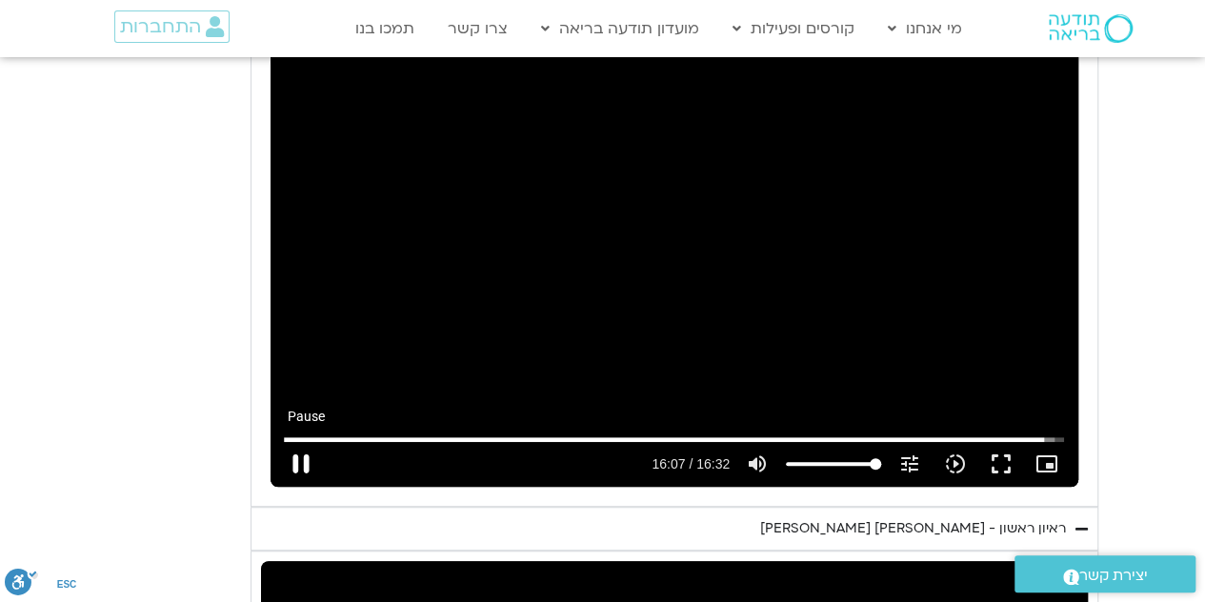
scroll to position [3973, 0]
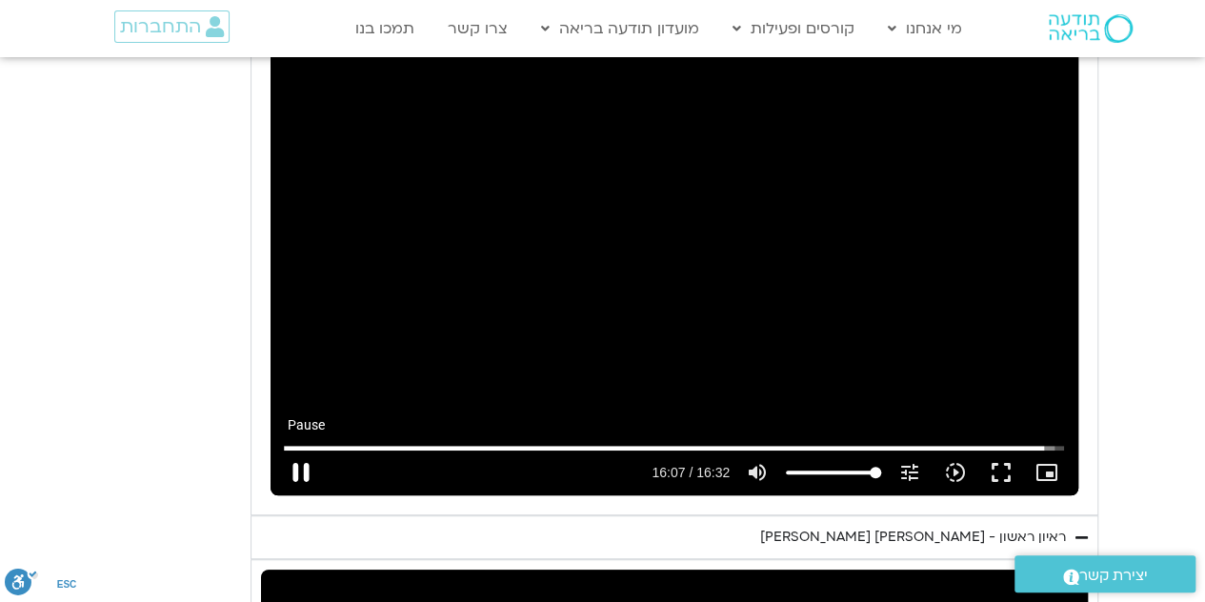
type input "967.51457"
type input "2817.733333"
type input "967.647244"
type input "2817.733333"
type input "967.773945"
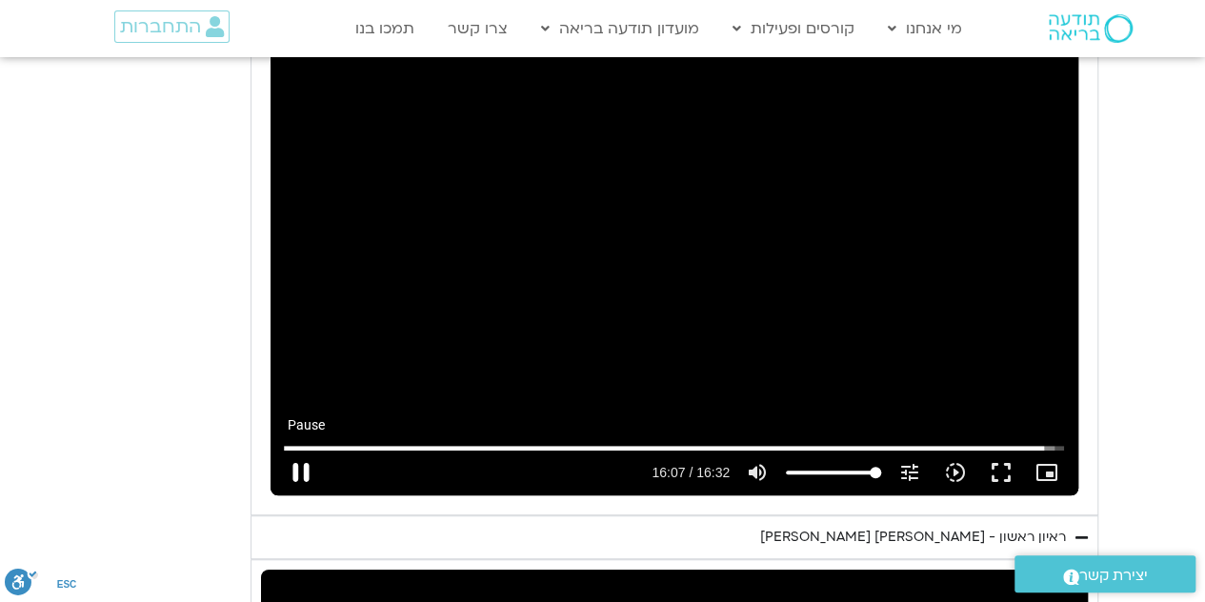
type input "2817.733333"
type input "967.903456"
type input "2817.733333"
type input "968.028927"
type input "2817.733333"
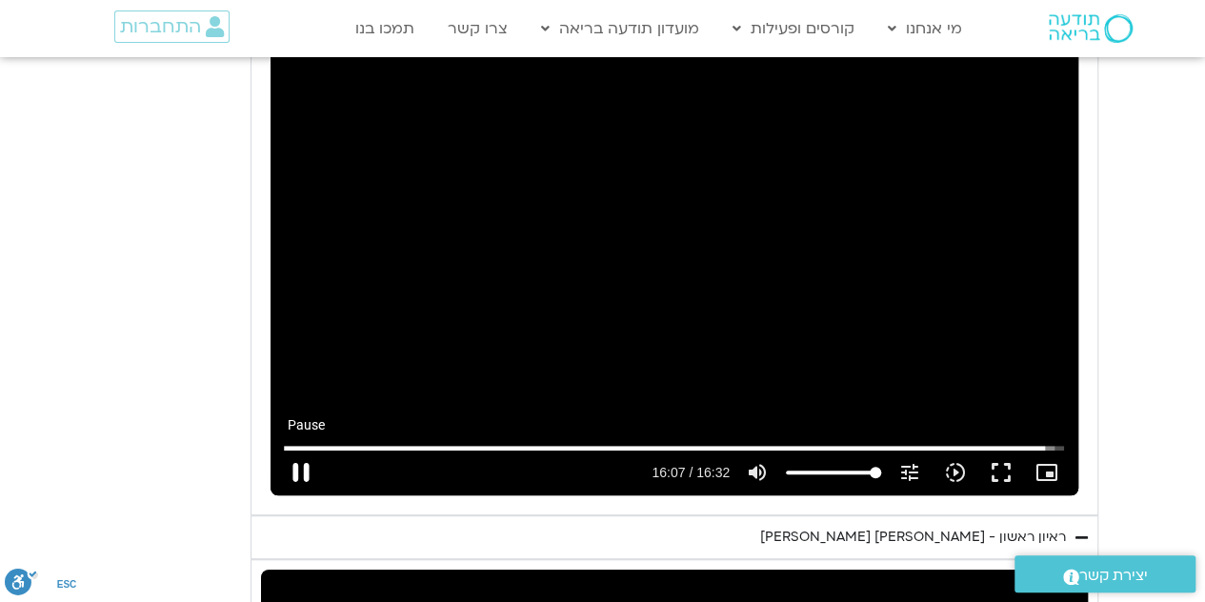
type input "968.160559"
type input "2817.733333"
type input "968.290731"
type input "2817.733333"
type input "968.423654"
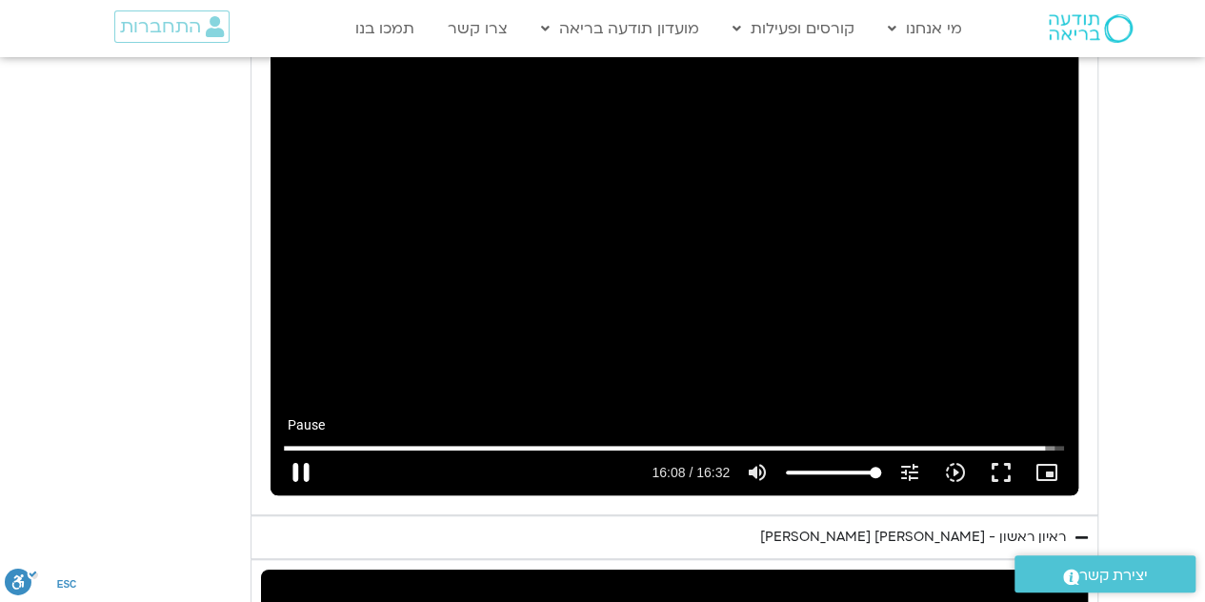
type input "2817.733333"
type input "968.558519"
type input "2817.733333"
type input "968.690523"
type input "2817.733333"
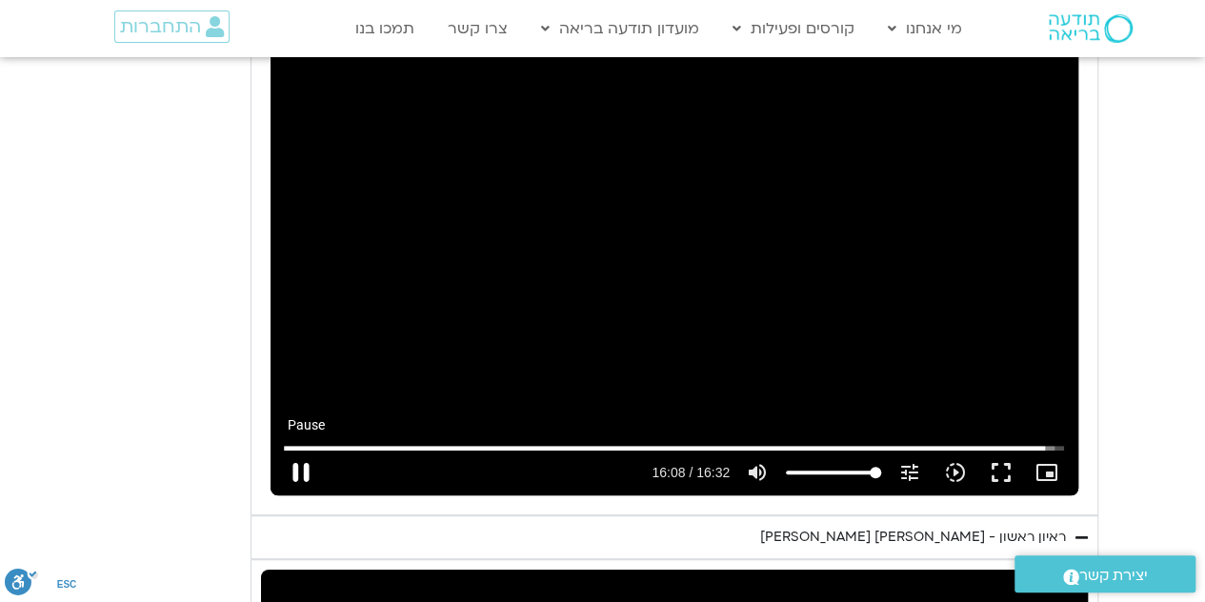
type input "968.823795"
type input "2817.733333"
type input "968.956842"
type input "2817.733333"
type input "969.090607"
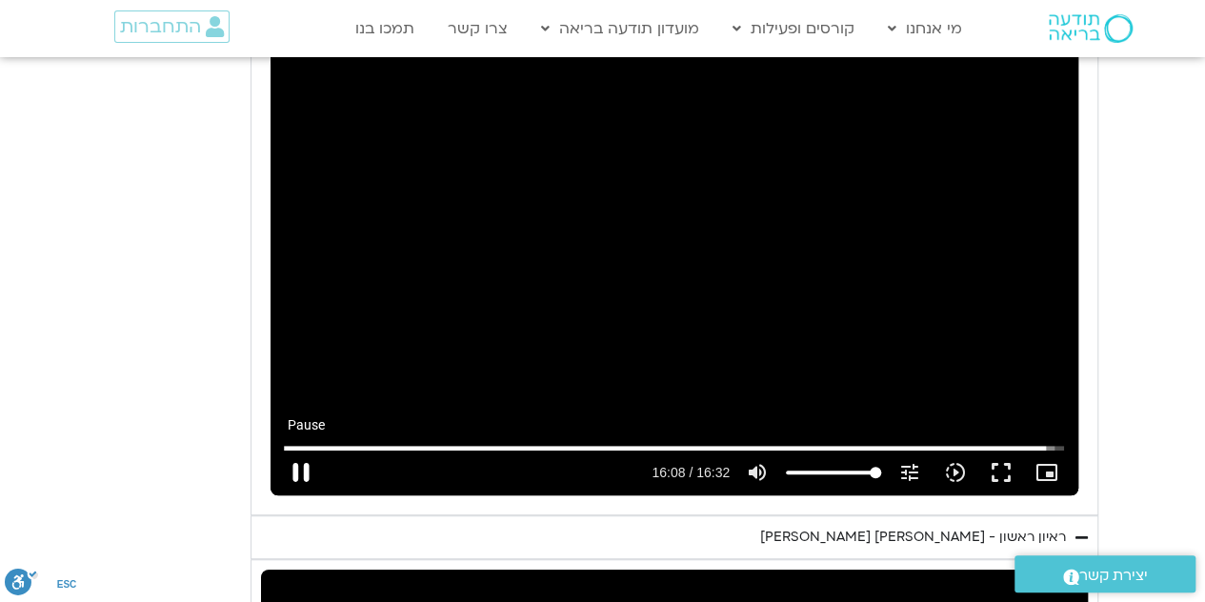
type input "2817.733333"
type input "969.223883"
type input "2817.733333"
type input "969.355817"
type input "2817.733333"
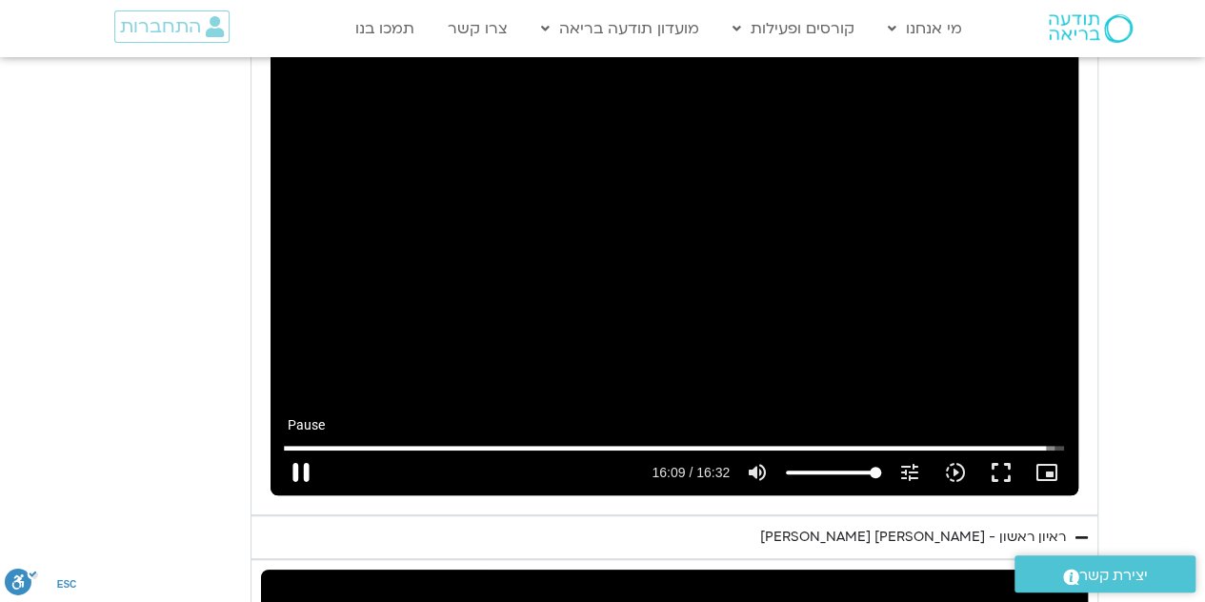
type input "969.483412"
type input "2817.733333"
type input "969.62387"
type input "2817.733333"
type input "969.862322"
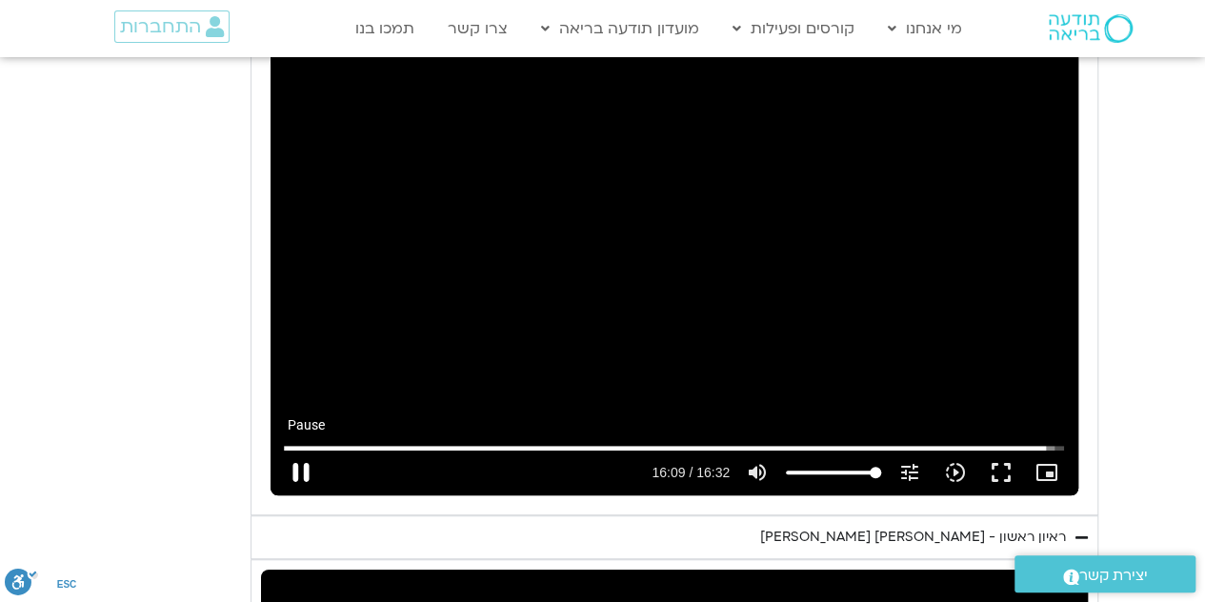
type input "2817.733333"
type input "969.992685"
type input "2817.733333"
type input "970.123861"
type input "2817.733333"
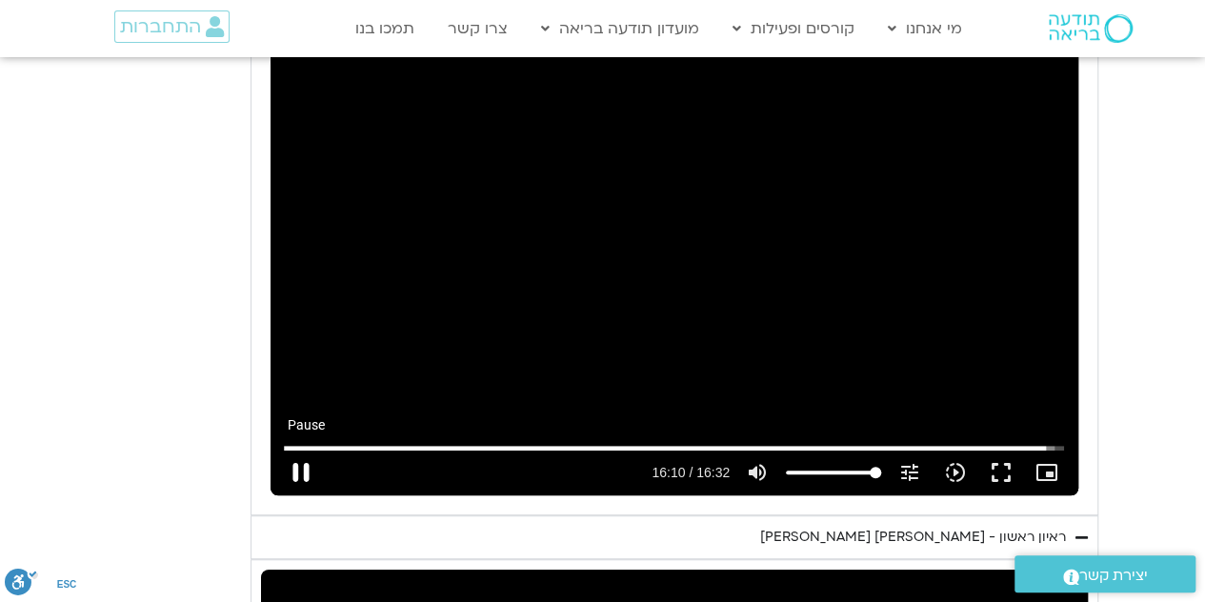
type input "970.258417"
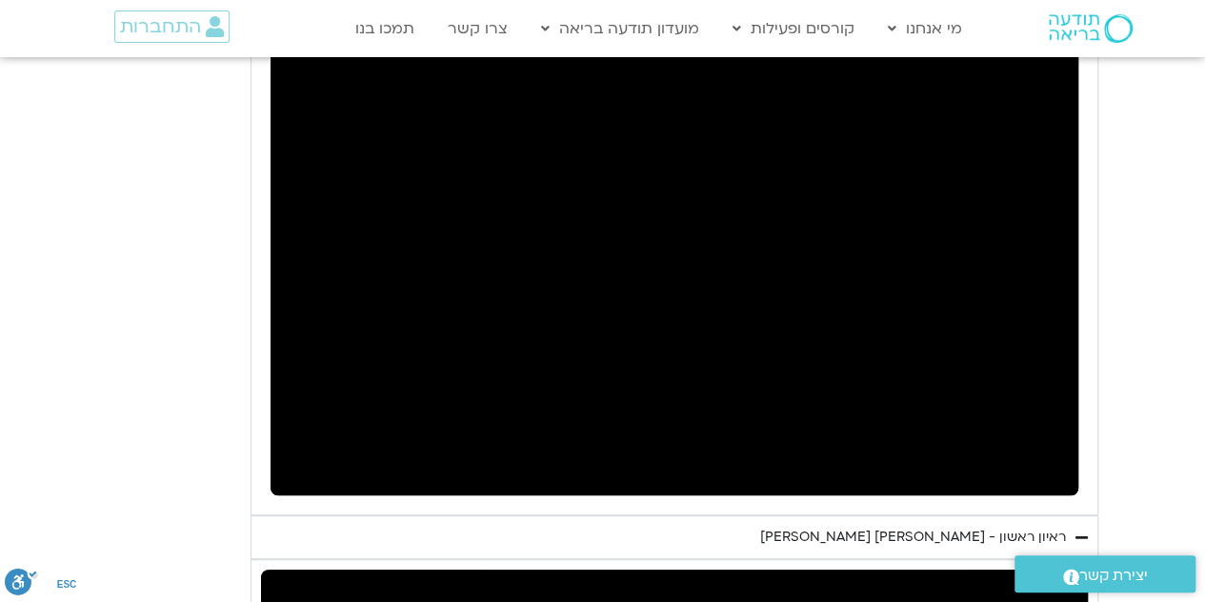
type input "2817.733333"
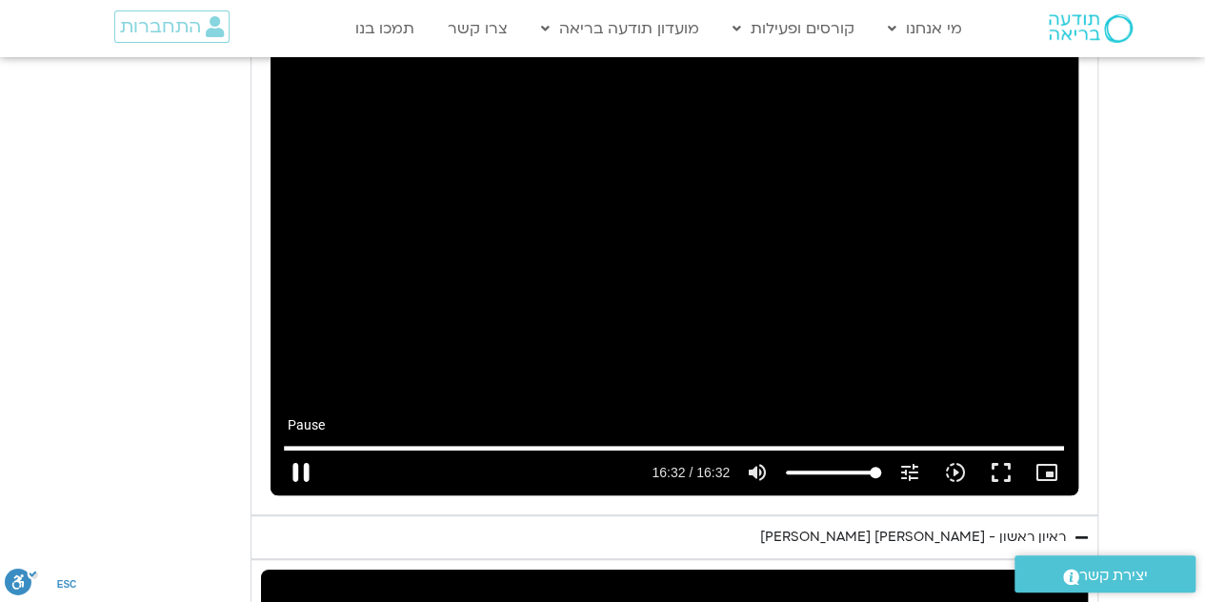
type input "992.492162"
type input "2817.733333"
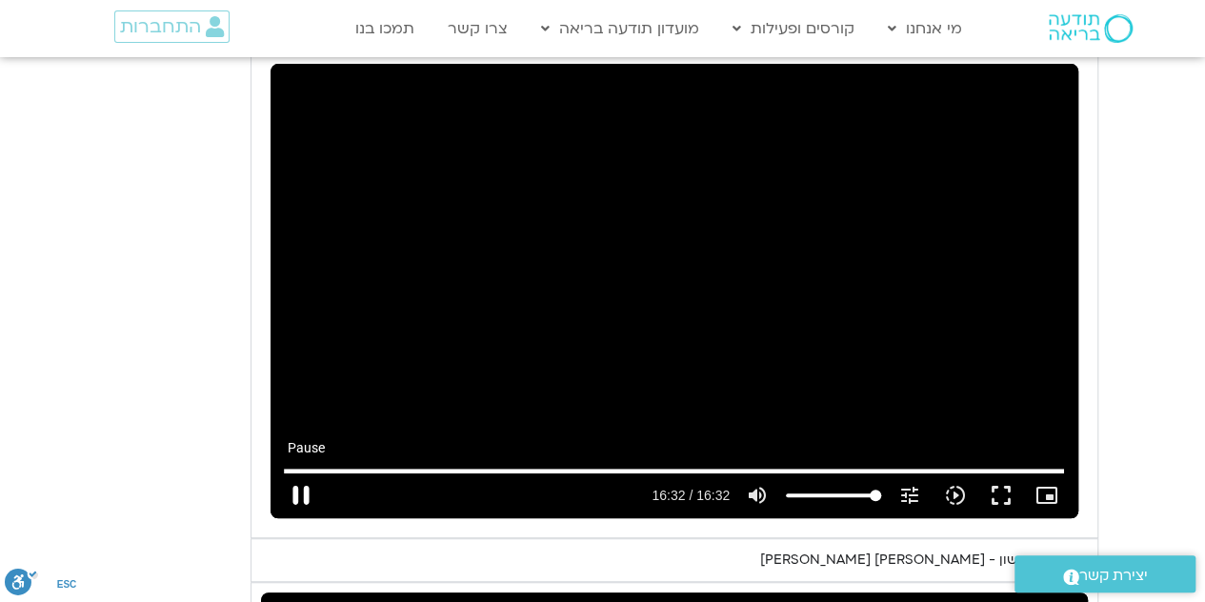
type input "0"
type input "2817.733333"
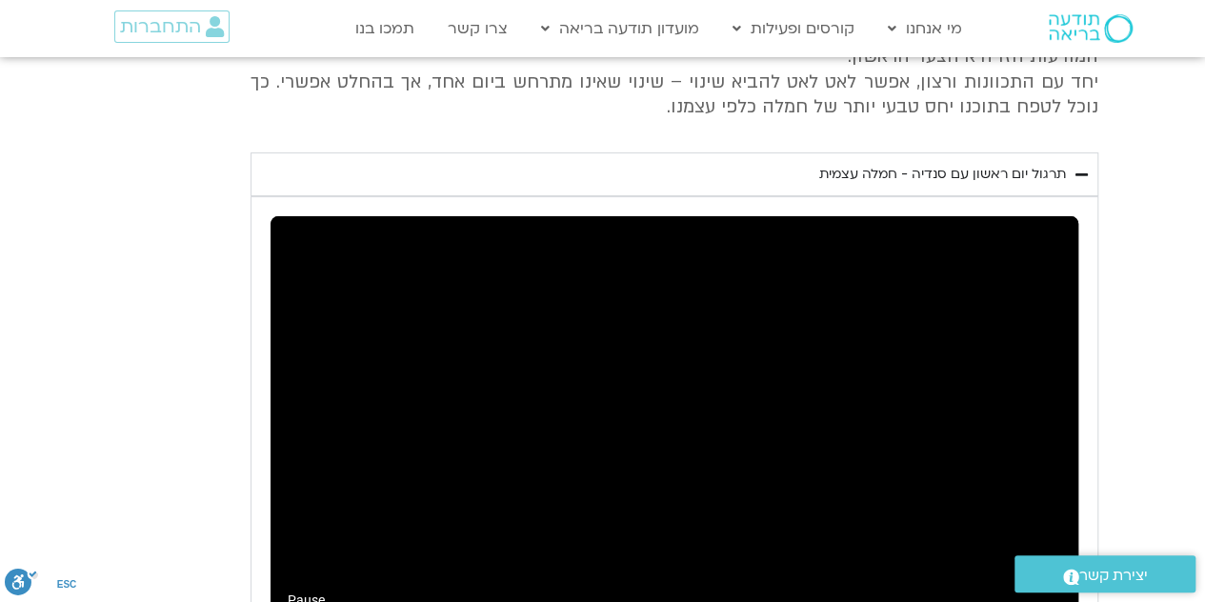
type input "0.007842"
type input "2817.733333"
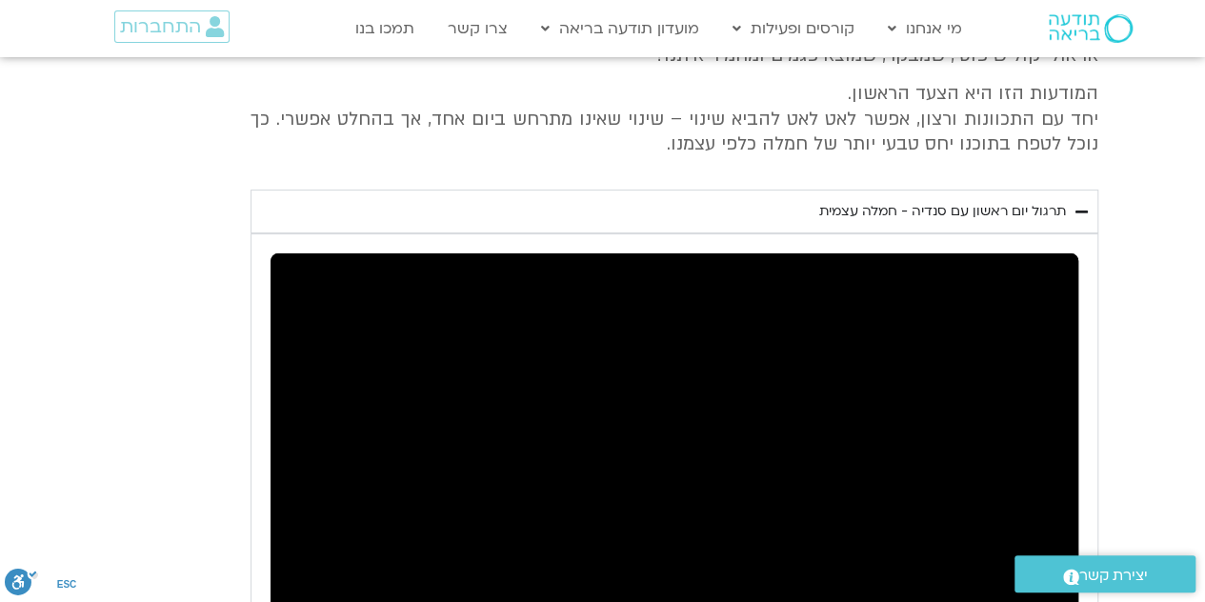
type input "0.089444"
type input "2817.733333"
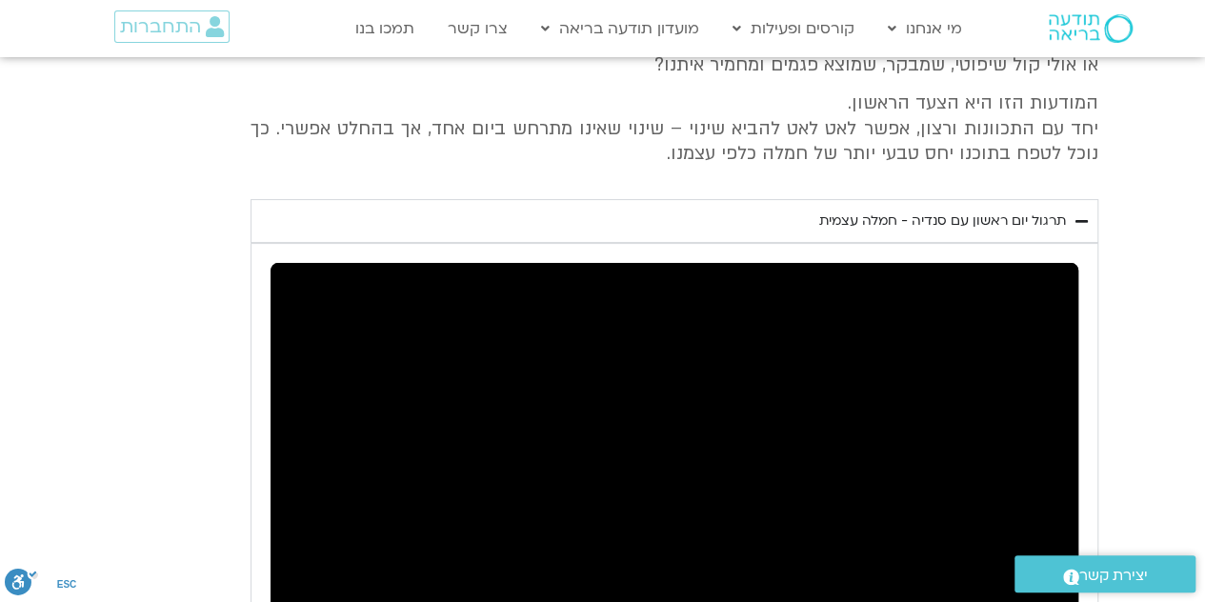
type input "0.219666"
type input "2817.733333"
type input "0.346686"
type input "2817.733333"
type input "0.47885"
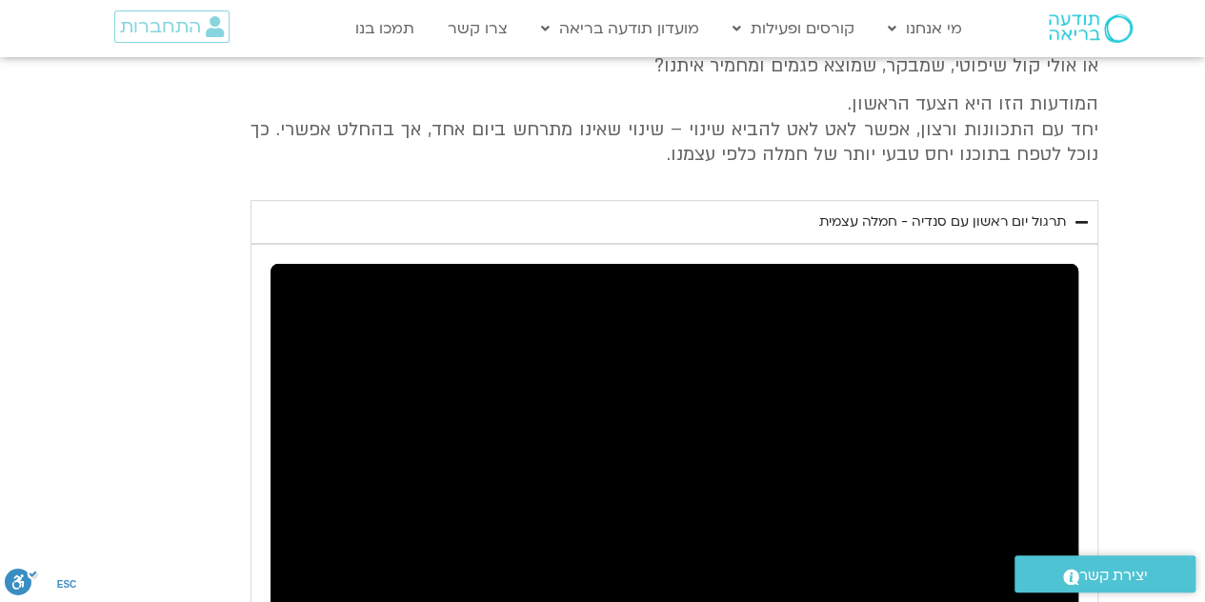
type input "2817.733333"
type input "0.613998"
type input "2817.733333"
type input "0.747312"
type input "2817.733333"
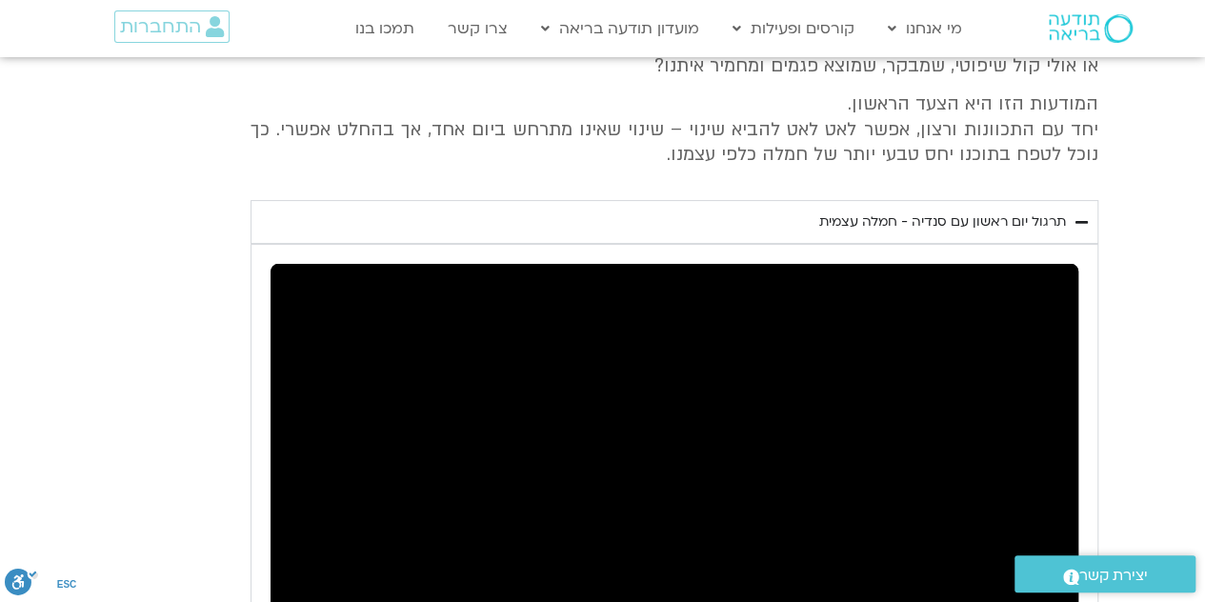
type input "0.875155"
type input "2817.733333"
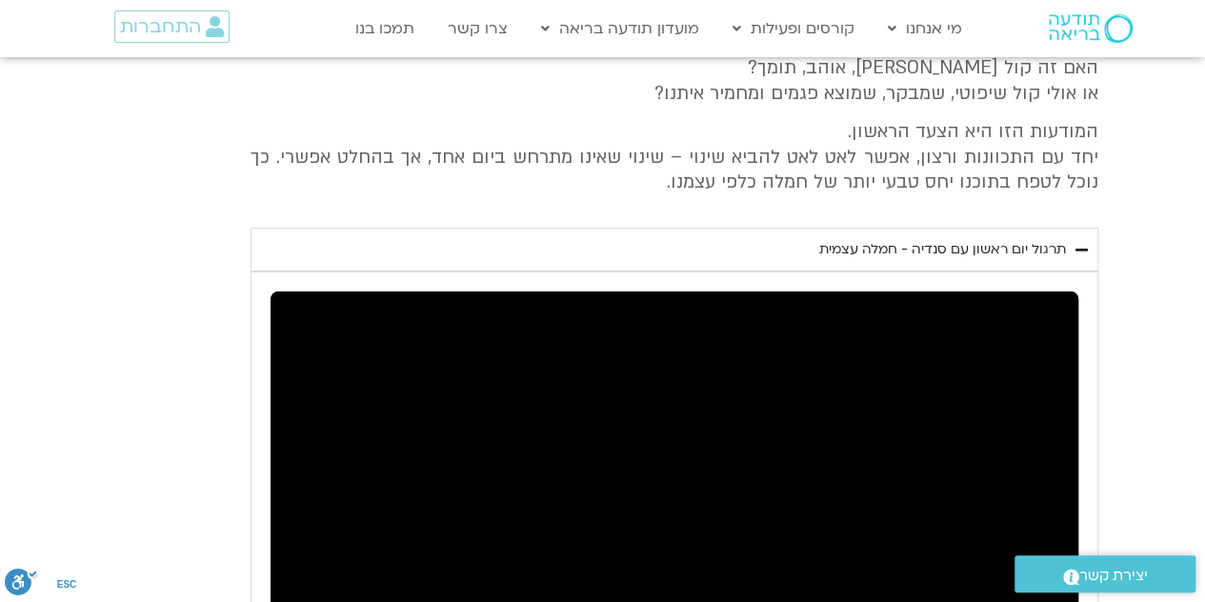
type input "1.007828"
type input "2817.733333"
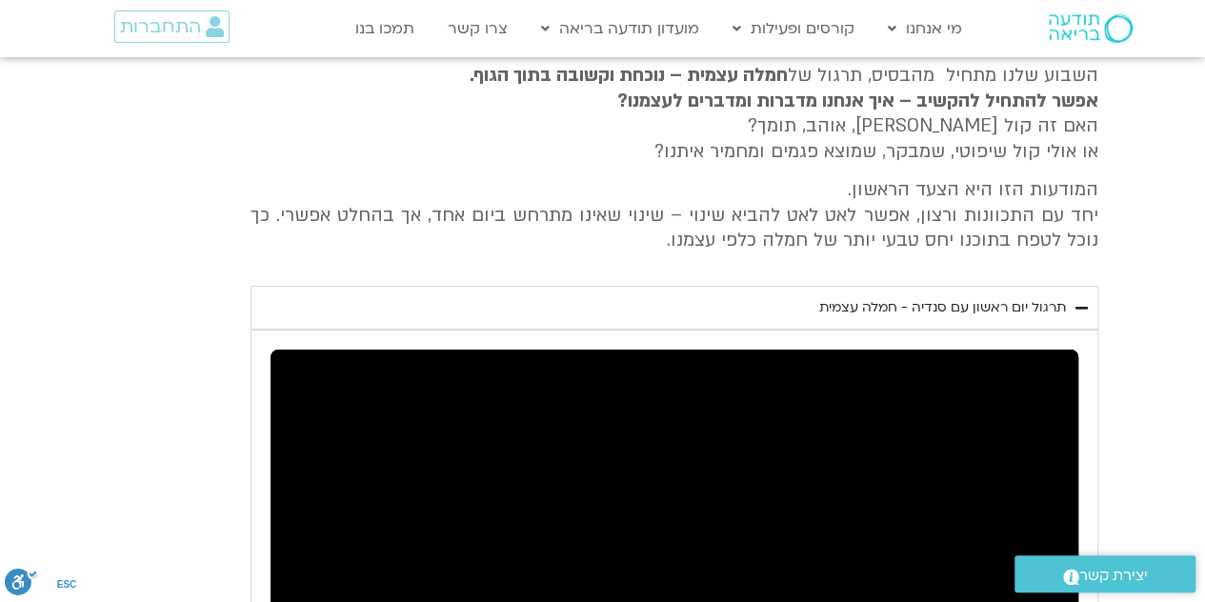
type input "1.146188"
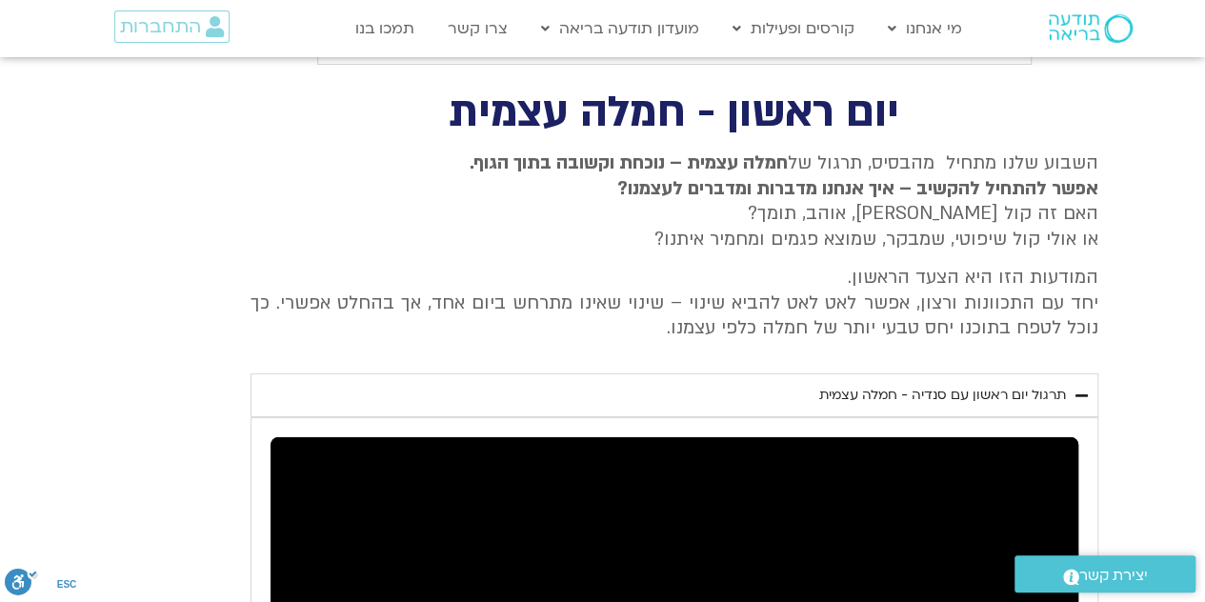
type input "2817.733333"
type input "1.289208"
type input "2817.733333"
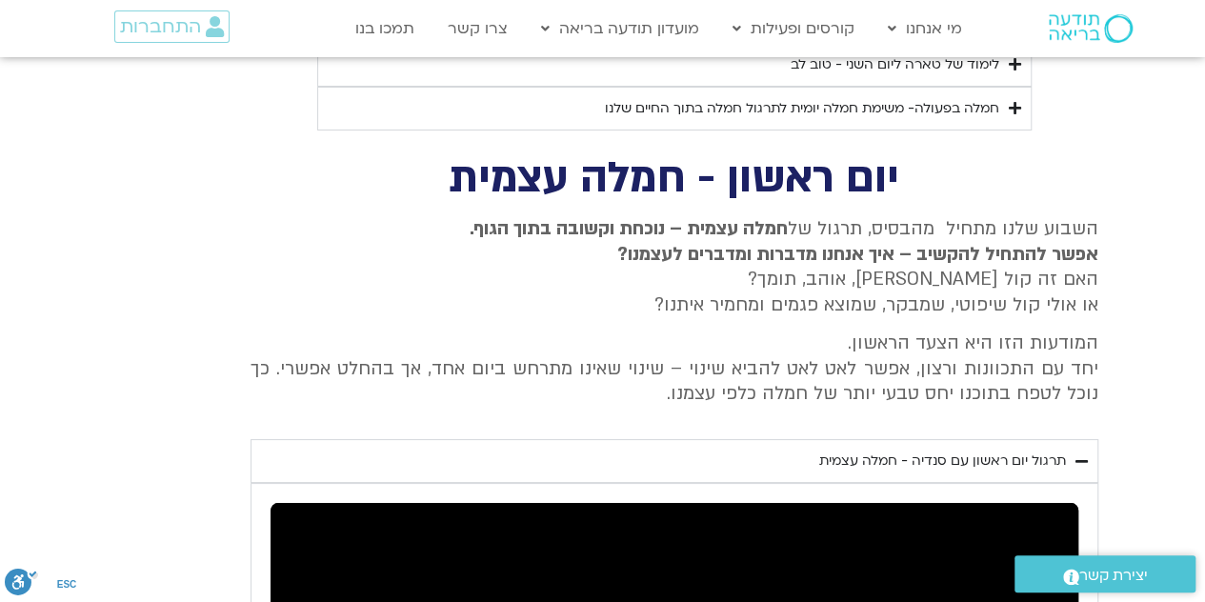
type input "1.428285"
type input "2817.733333"
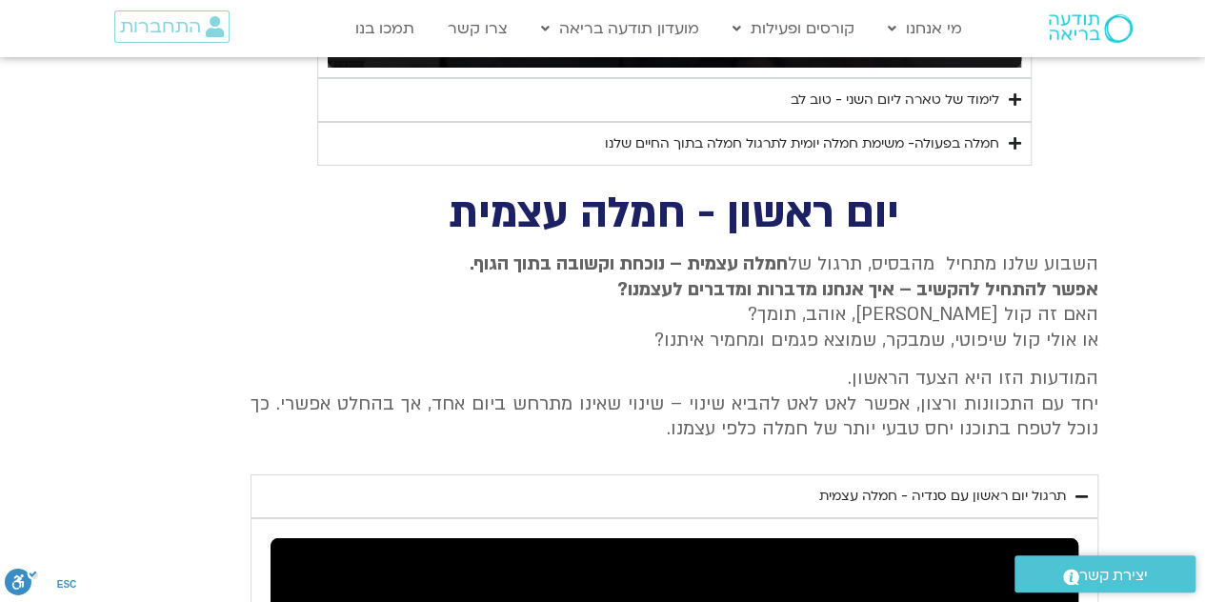
type input "1.573573"
type input "2817.733333"
type input "1.701596"
type input "2817.733333"
type input "1.834457"
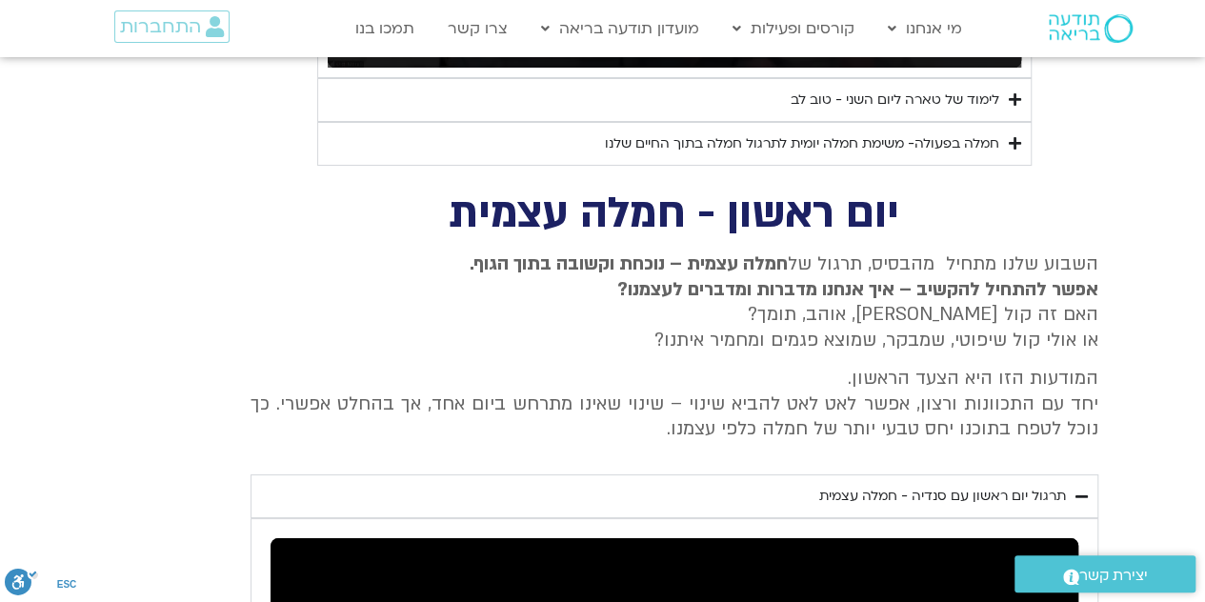
type input "2817.733333"
type input "1.963533"
type input "2817.733333"
type input "2.09609"
type input "2817.733333"
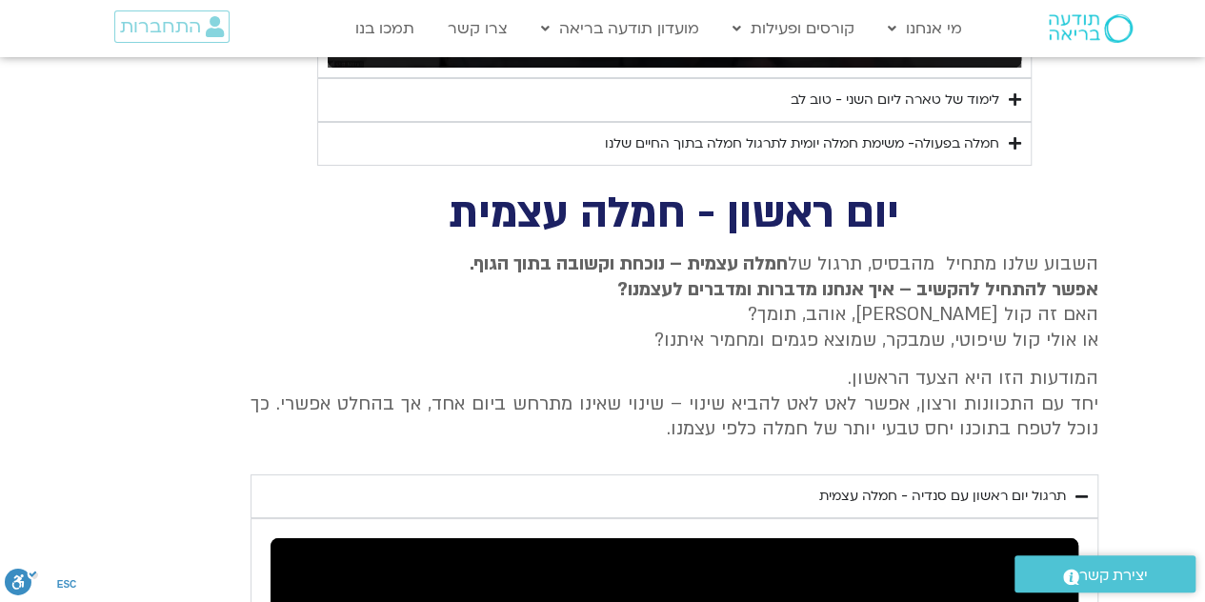
type input "2.225108"
type input "2817.733333"
type input "2.360427"
type input "2817.733333"
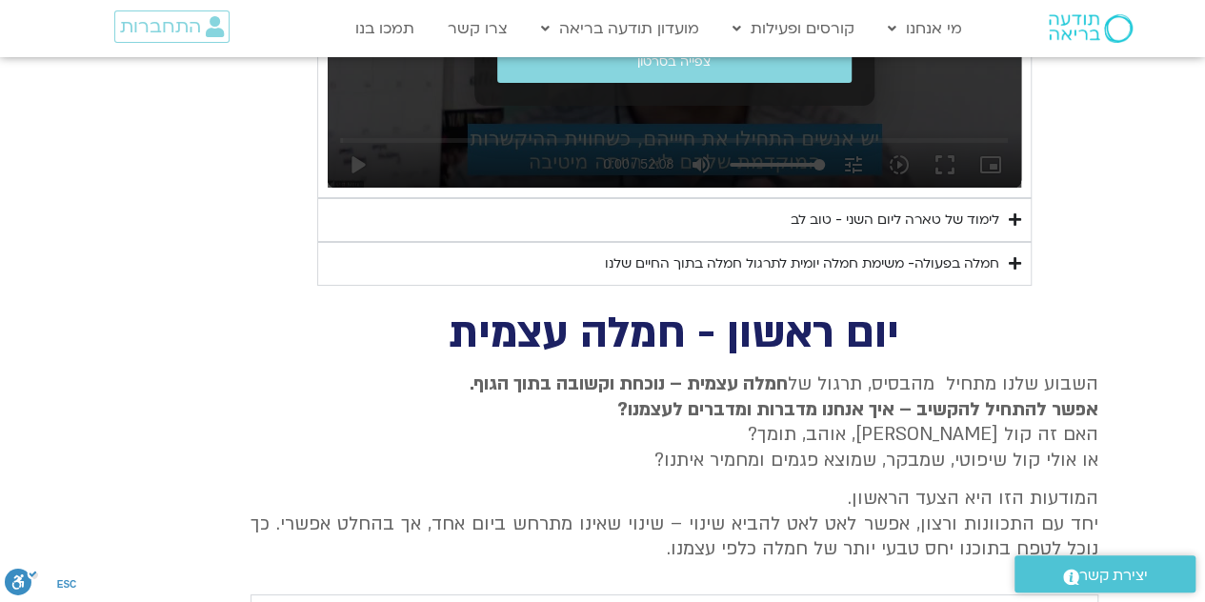
type input "2.492937"
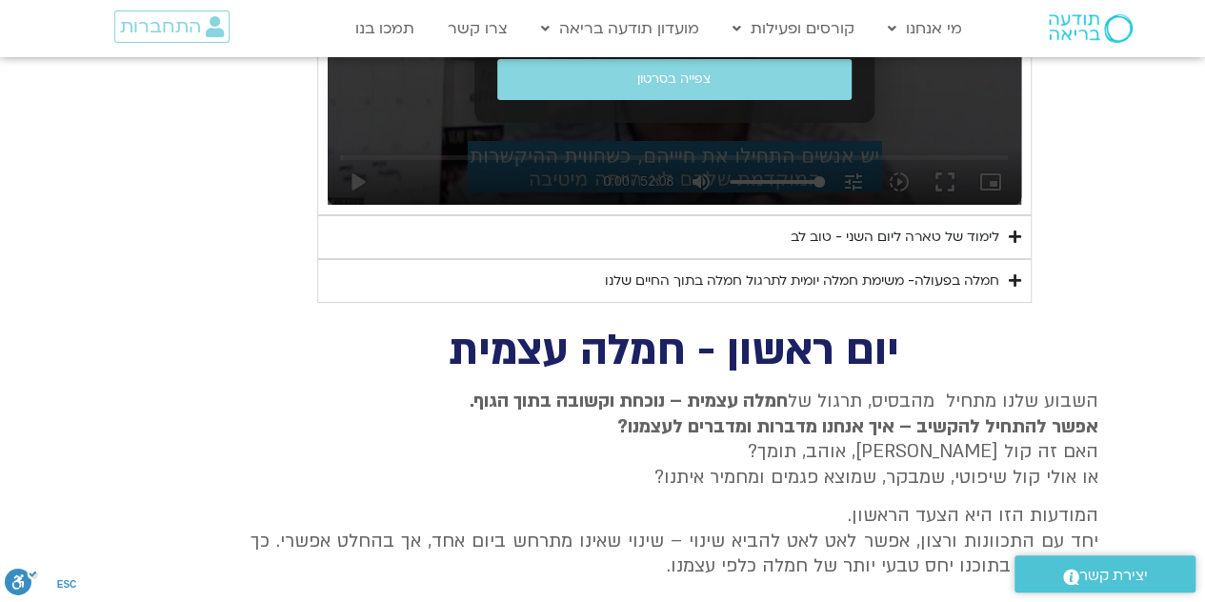
type input "2817.733333"
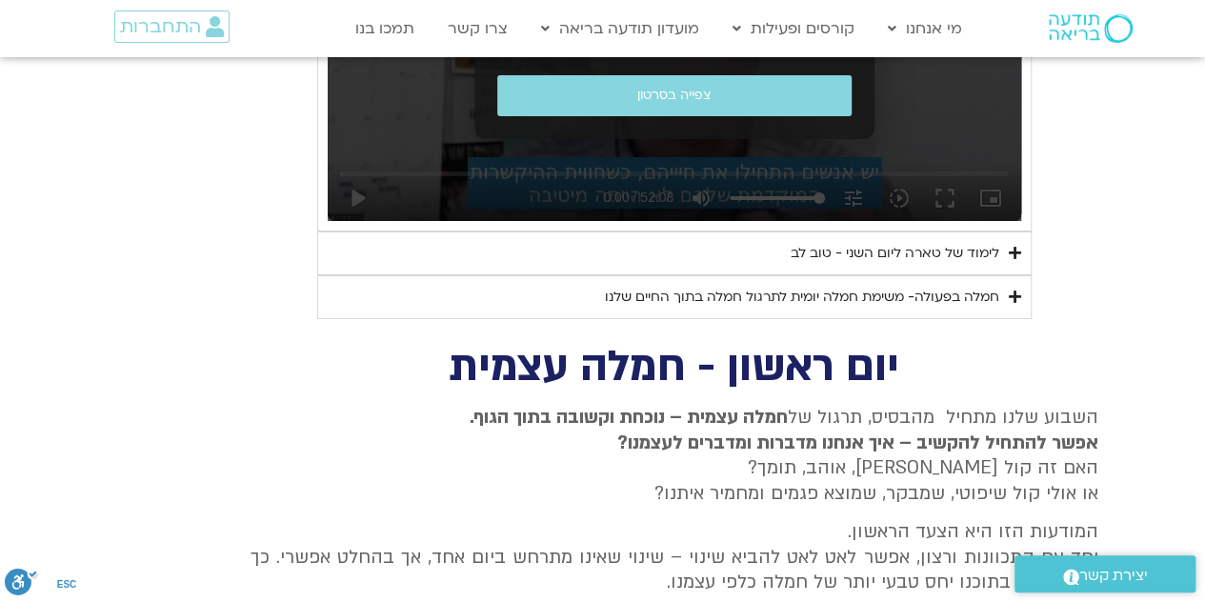
type input "2.62428"
type input "2817.733333"
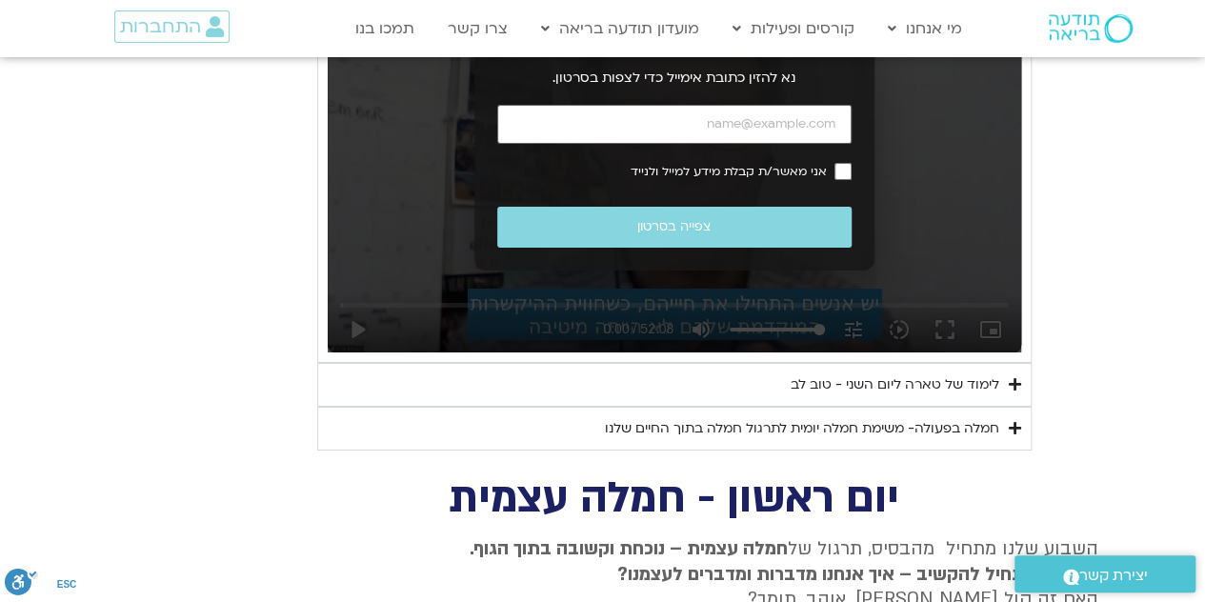
type input "2.756301"
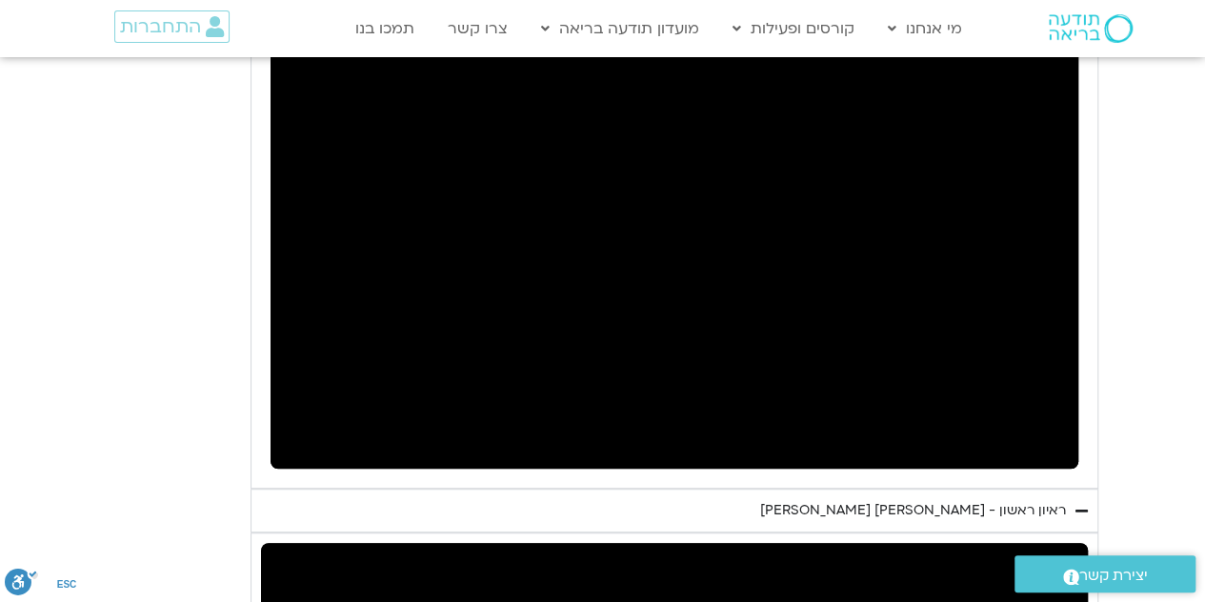
scroll to position [4014, 0]
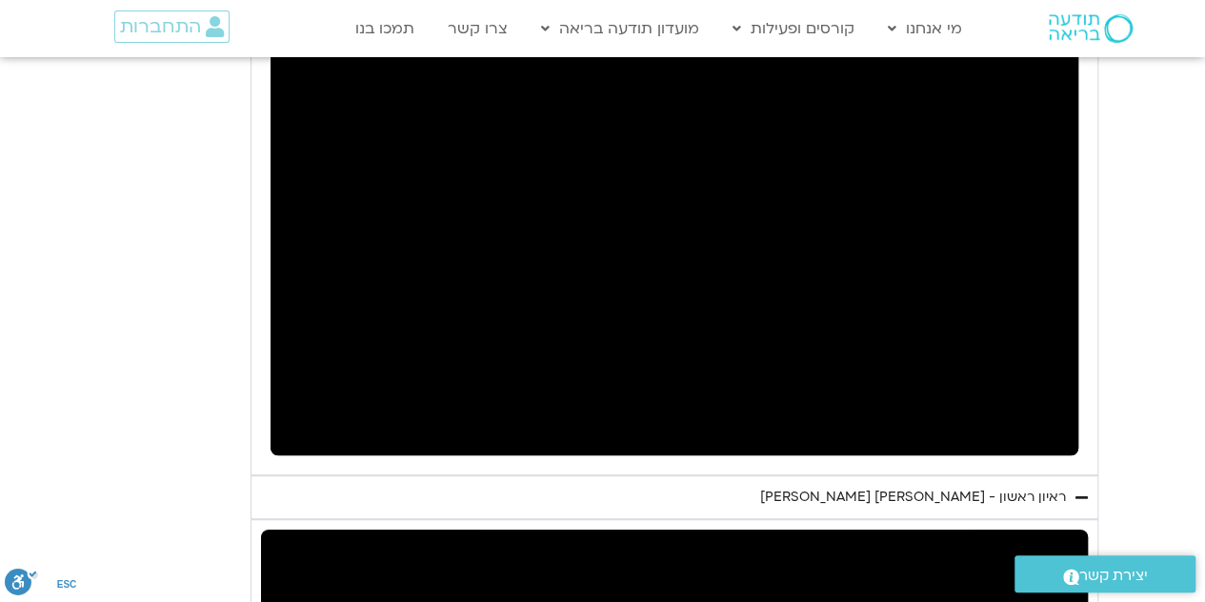
type input "2817.733333"
type input "9.639909"
type input "2817.733333"
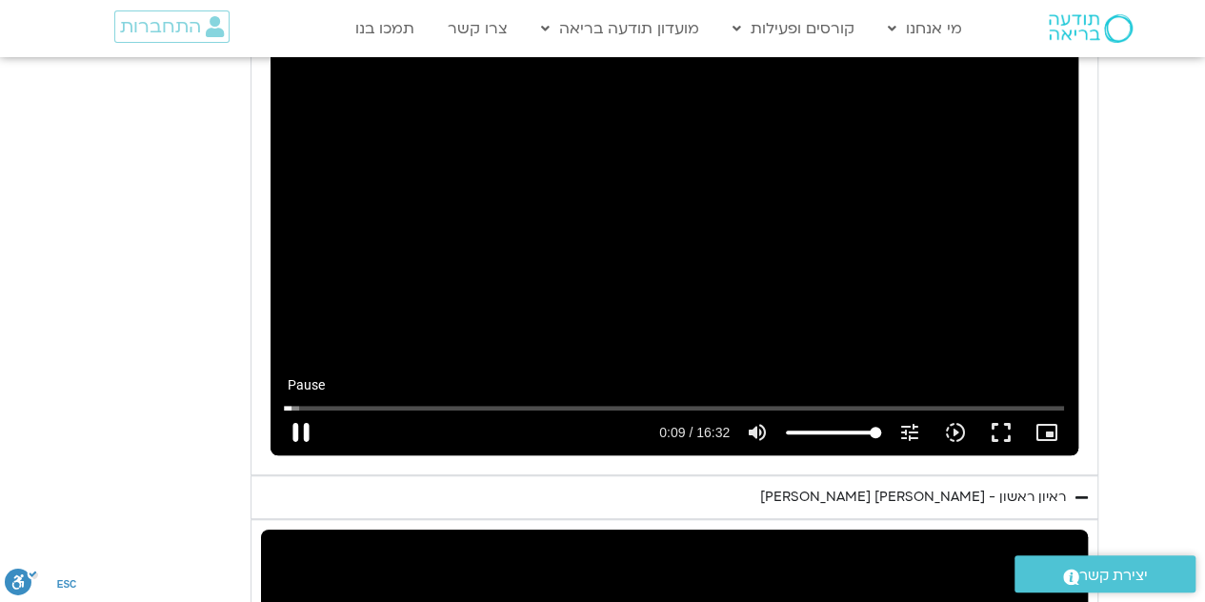
type input "9.773724"
type input "2817.733333"
type input "9.90553"
type input "2817.733333"
type input "10.036284"
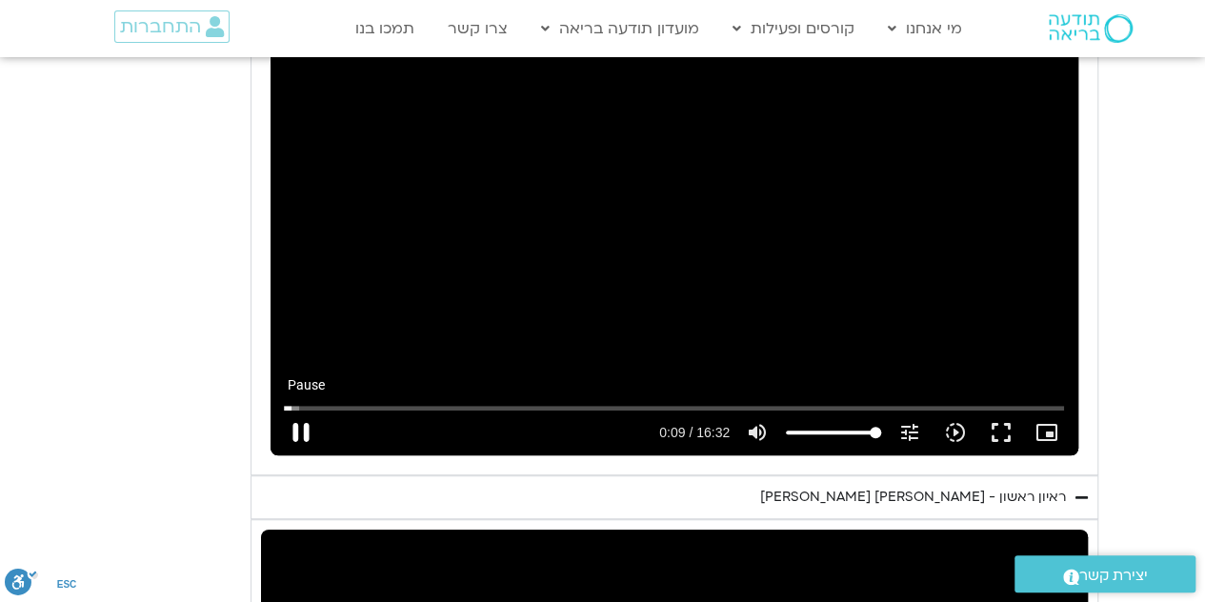
type input "2817.733333"
type input "10.167421"
type input "2817.733333"
type input "10.305226"
type input "2817.733333"
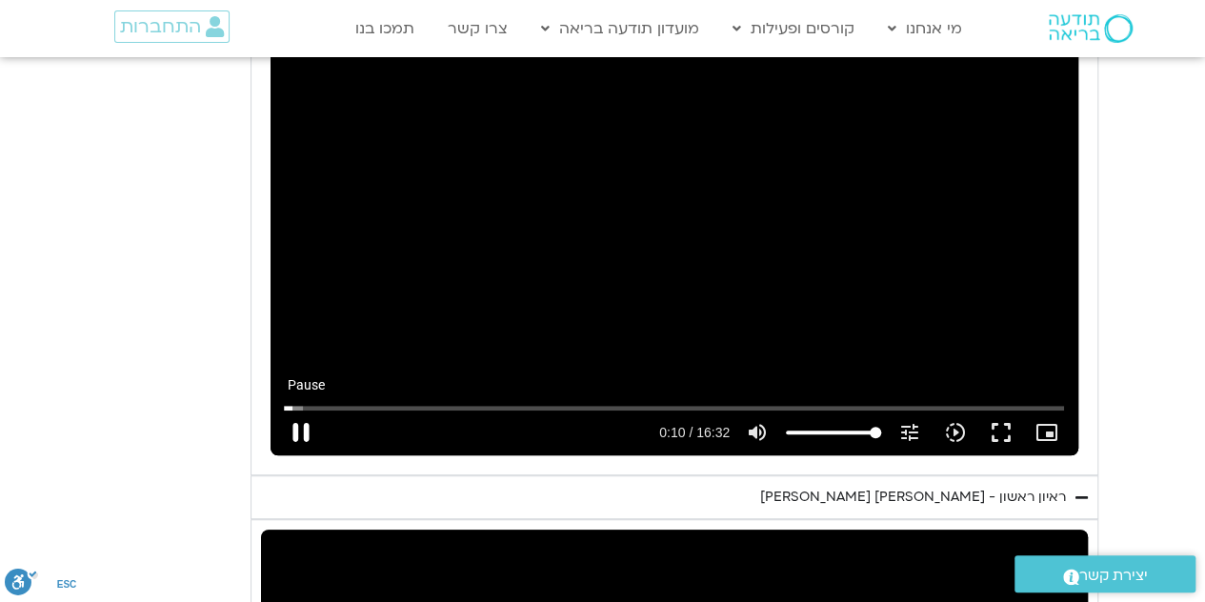
type input "10.436457"
type input "2817.733333"
type input "10.565441"
type input "2817.733333"
click at [299, 410] on button "pause" at bounding box center [301, 433] width 46 height 46
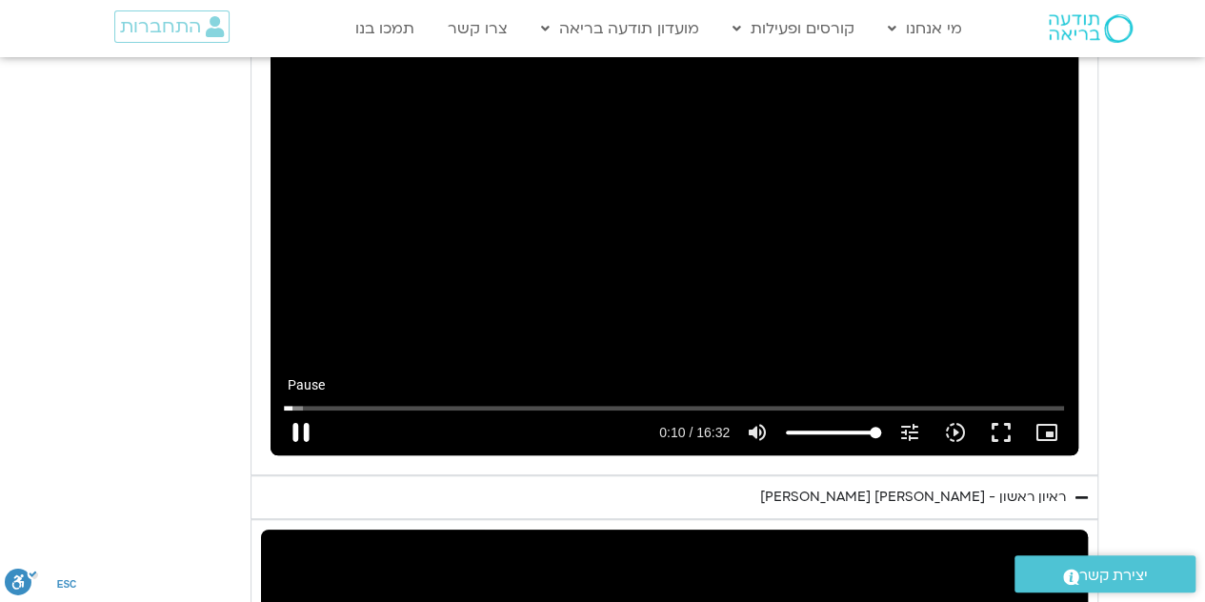
type input "10.71557"
type input "2817.733333"
type input "10.730743"
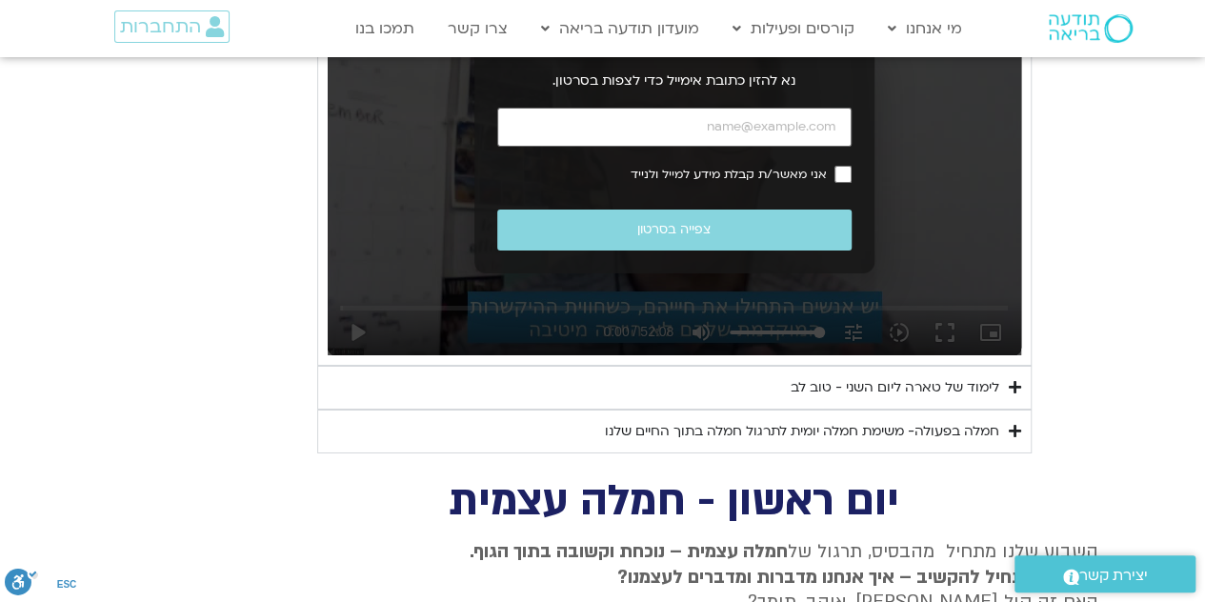
scroll to position [3194, 0]
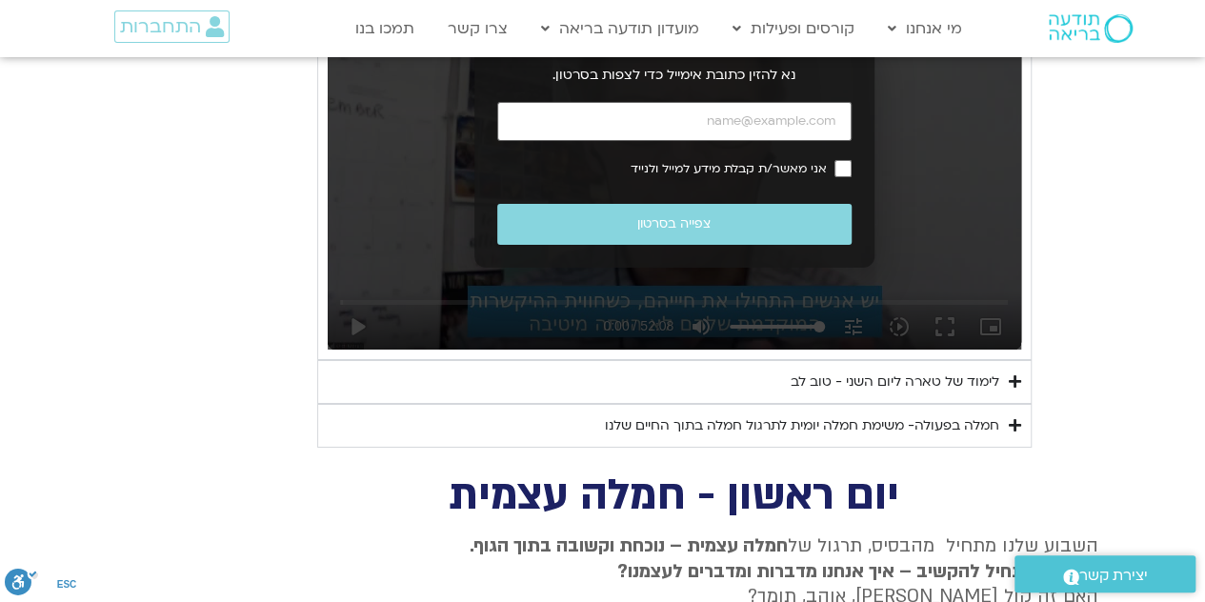
click at [604, 248] on div "נא להזין כתובת אימייל כדי לצפות בסרטון. אני מאשר/ת קבלת מידע למייל ולנייד צפייה…" at bounding box center [675, 154] width 694 height 391
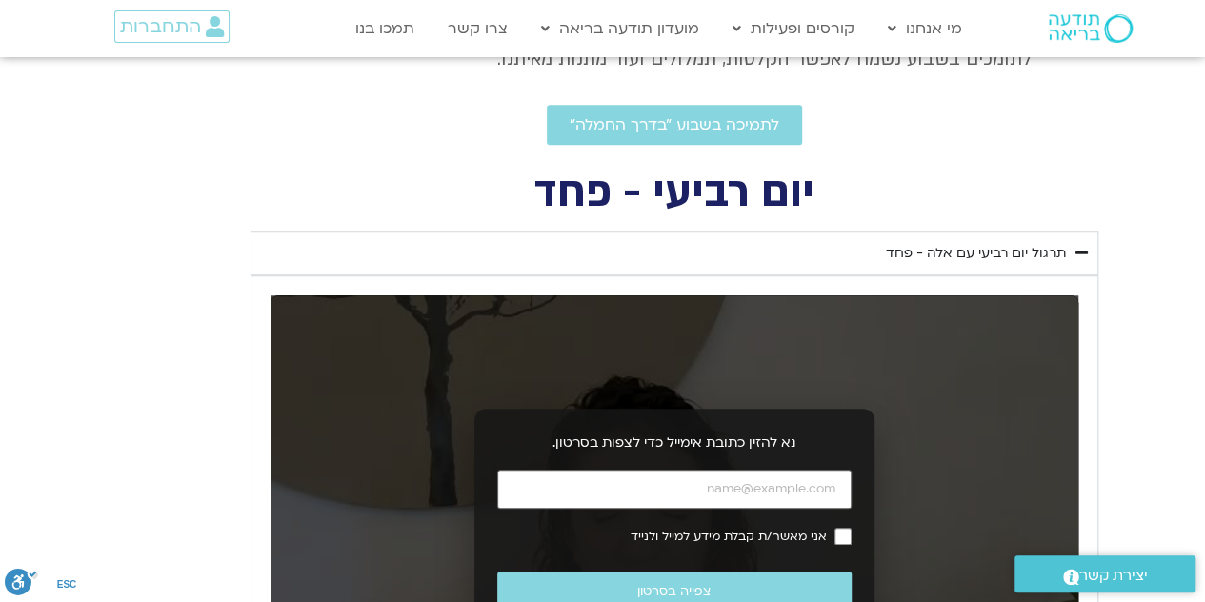
scroll to position [633, 0]
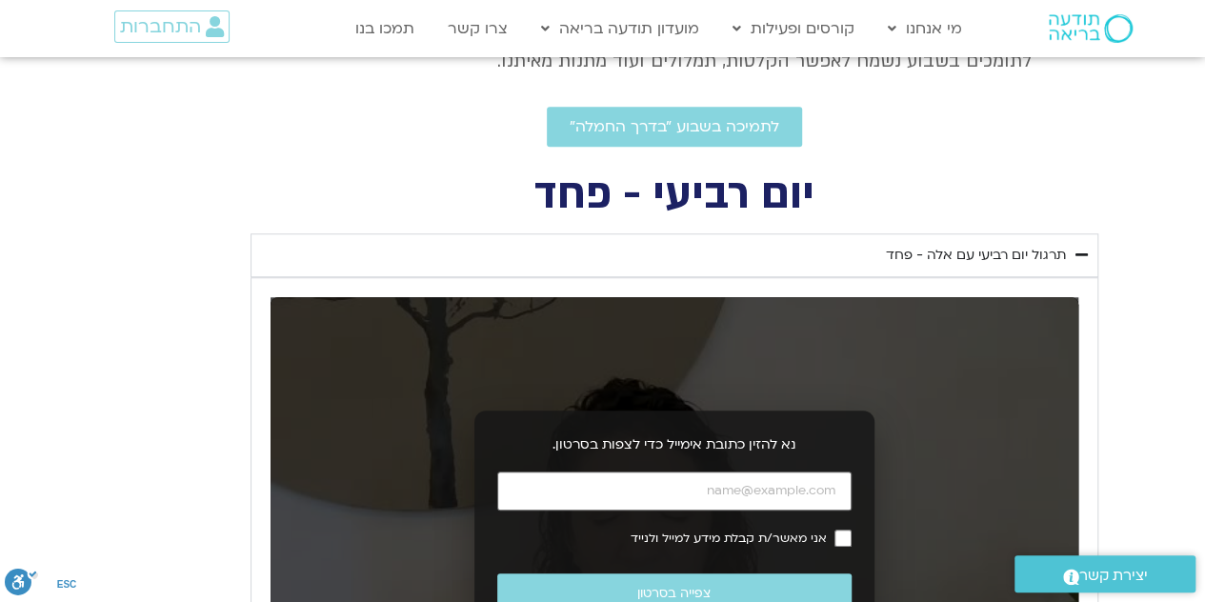
click at [433, 200] on h2 "יום רביעי - פחד" at bounding box center [675, 194] width 848 height 39
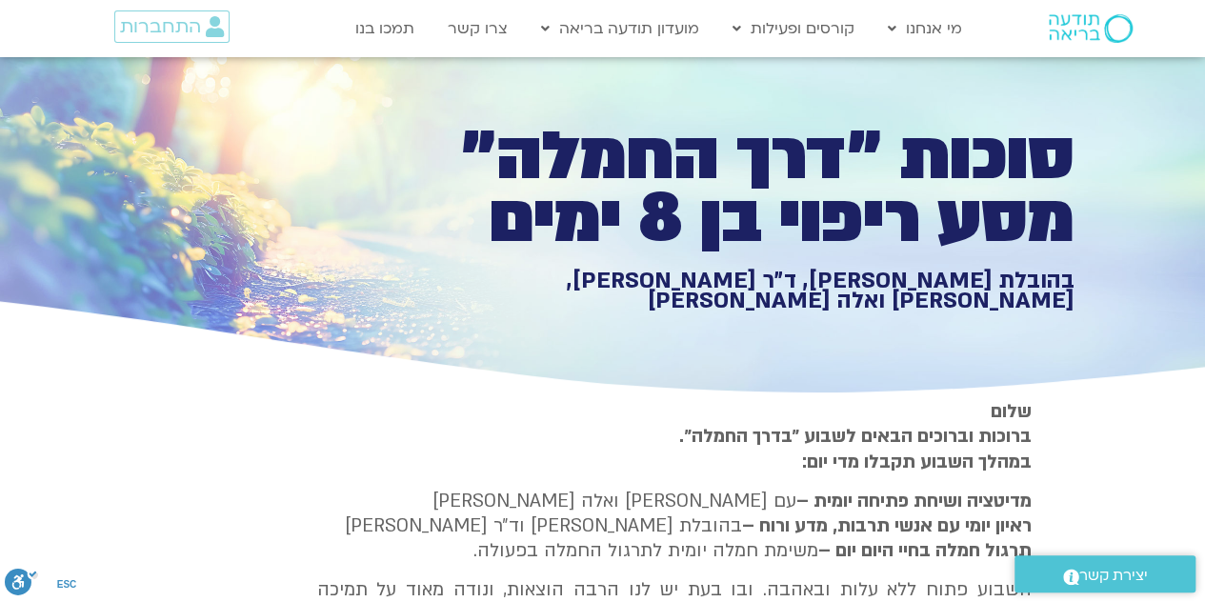
scroll to position [0, 0]
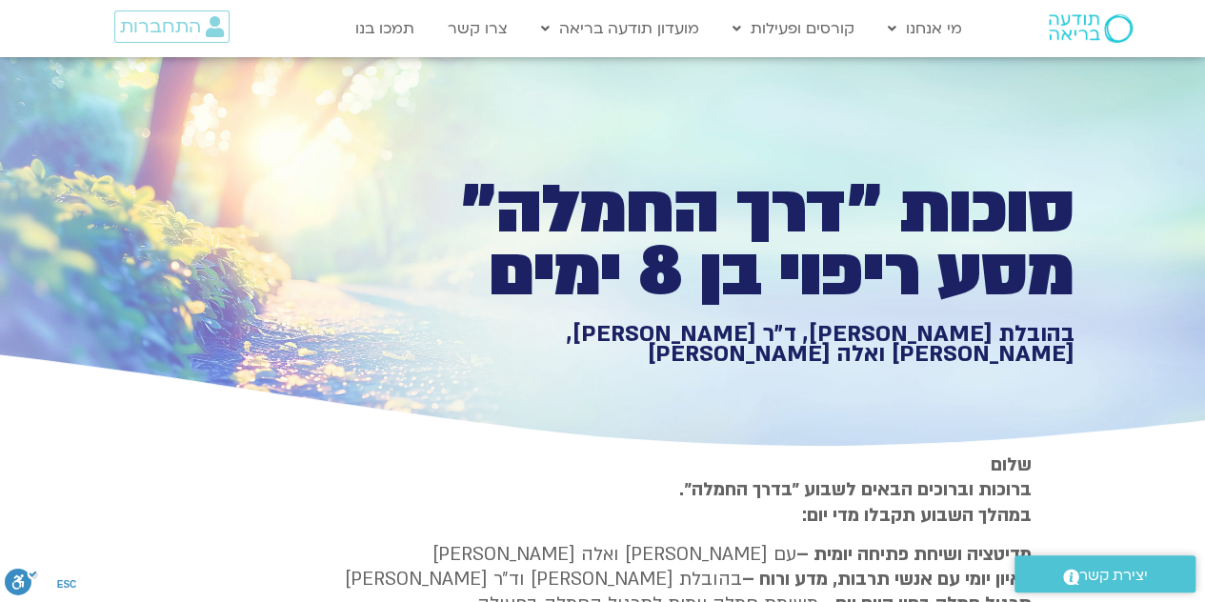
type input "2817.733333"
